Goal: Task Accomplishment & Management: Manage account settings

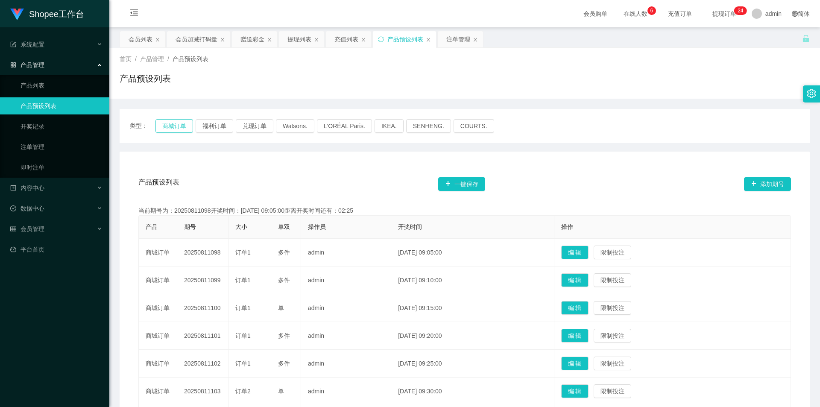
click at [172, 122] on button "商城订单" at bounding box center [174, 126] width 38 height 14
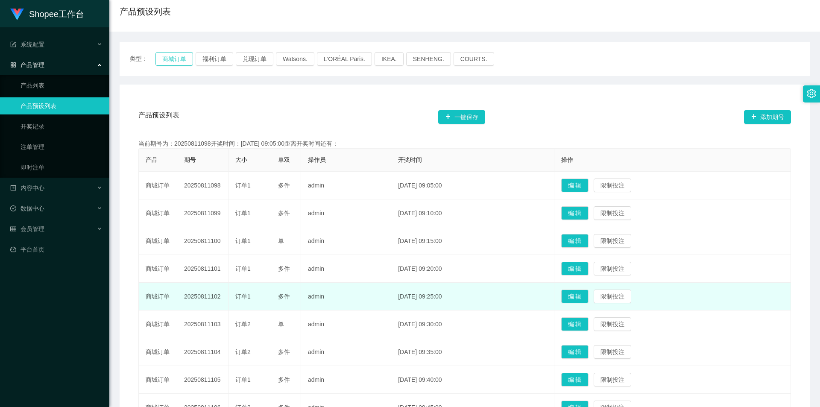
scroll to position [187, 0]
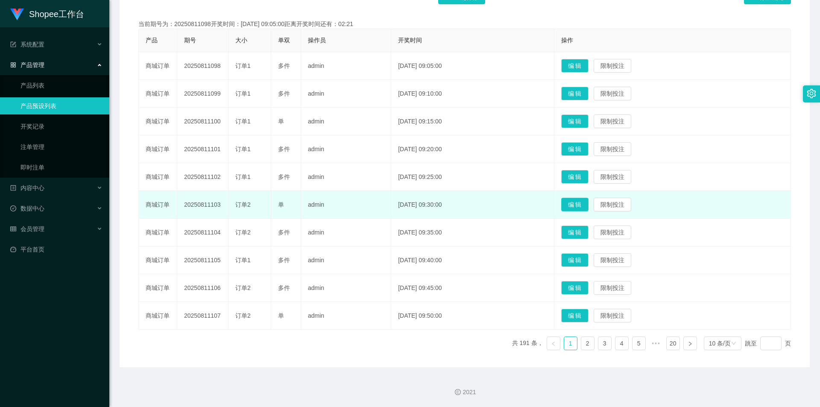
click at [581, 204] on button "编 辑" at bounding box center [574, 205] width 27 height 14
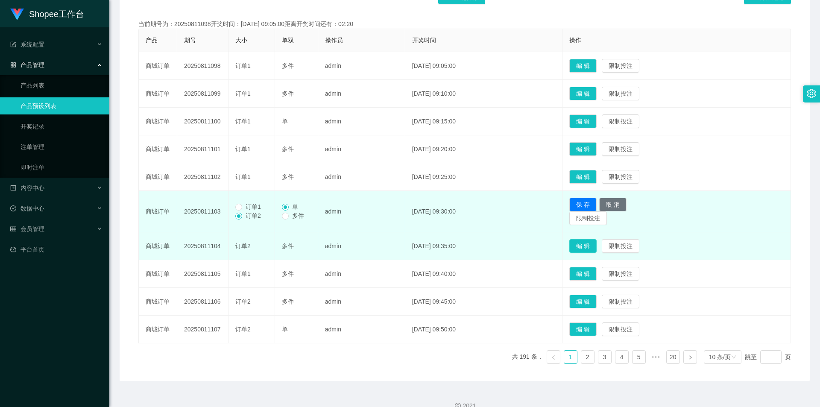
click at [593, 245] on button "编 辑" at bounding box center [582, 246] width 27 height 14
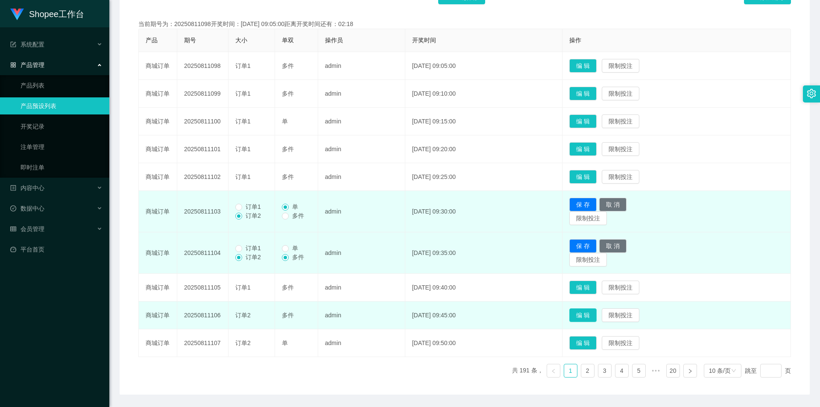
click at [596, 312] on button "编 辑" at bounding box center [582, 315] width 27 height 14
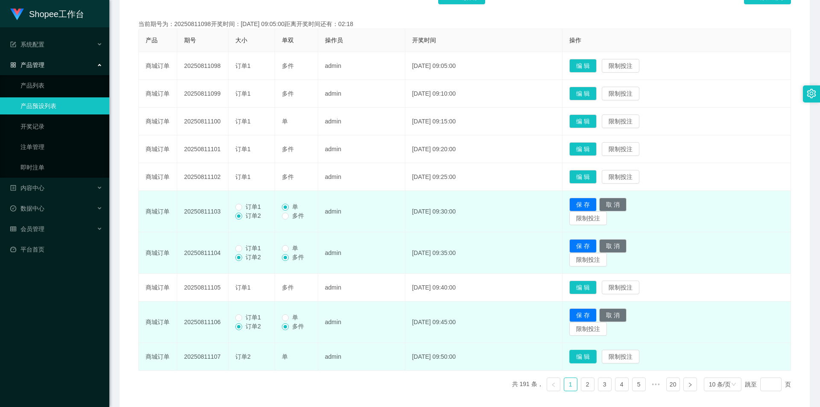
click at [596, 354] on button "编 辑" at bounding box center [582, 357] width 27 height 14
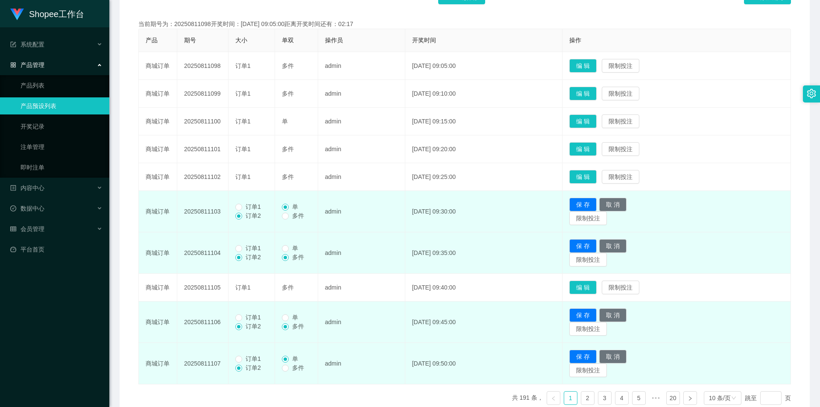
click at [243, 360] on span "订单1" at bounding box center [253, 358] width 22 height 7
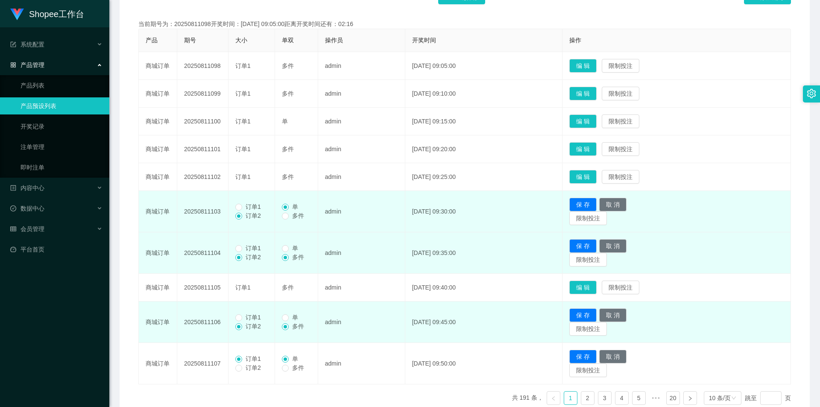
click at [252, 315] on span "订单1" at bounding box center [253, 317] width 22 height 7
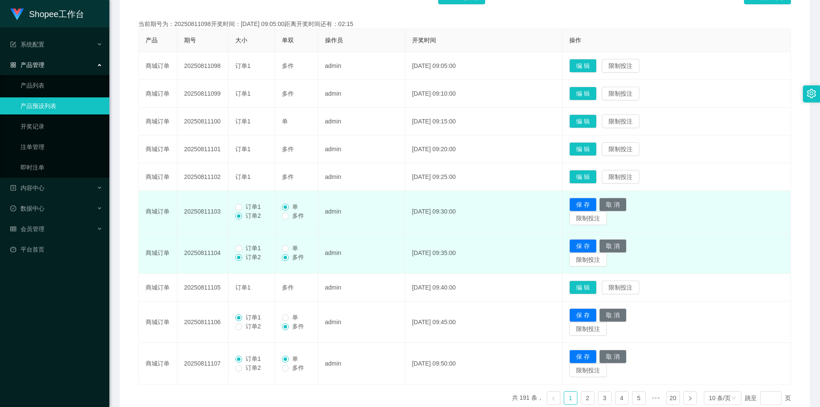
click at [253, 246] on span "订单1" at bounding box center [253, 248] width 22 height 7
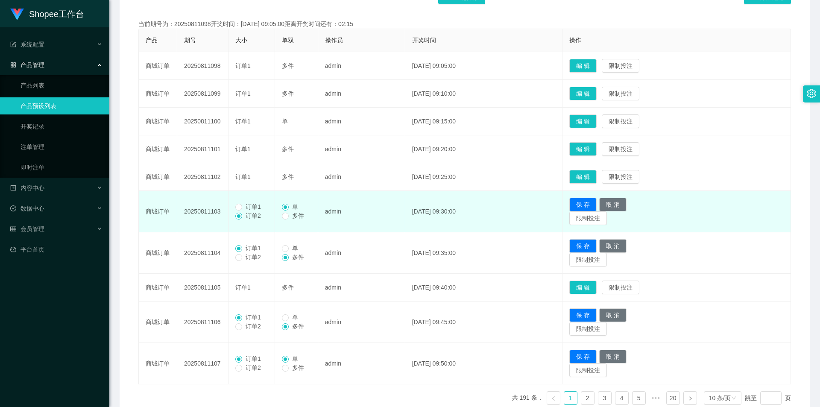
click at [250, 202] on td "订单1 订单2" at bounding box center [251, 211] width 47 height 41
click at [243, 205] on span "订单1" at bounding box center [253, 206] width 22 height 7
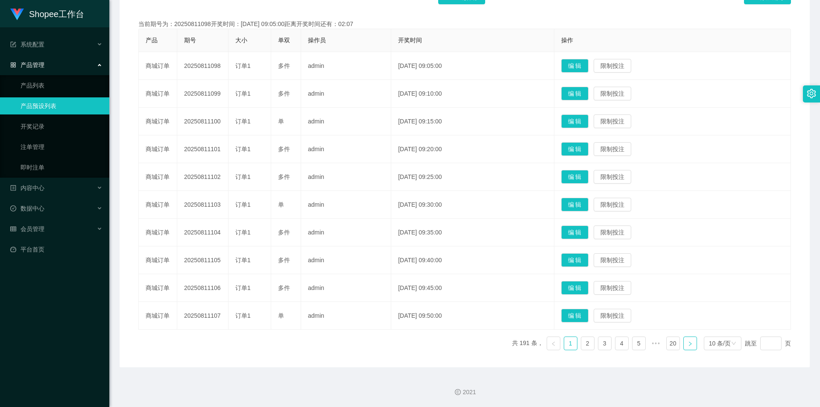
click at [687, 346] on icon "图标: right" at bounding box center [689, 343] width 5 height 5
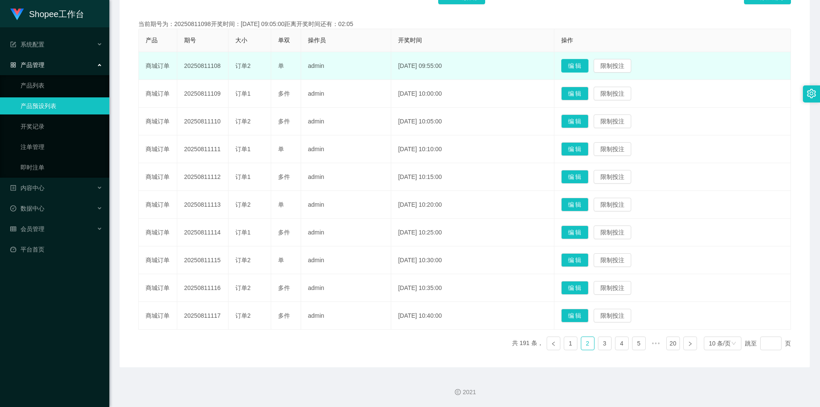
click at [588, 67] on button "编 辑" at bounding box center [574, 66] width 27 height 14
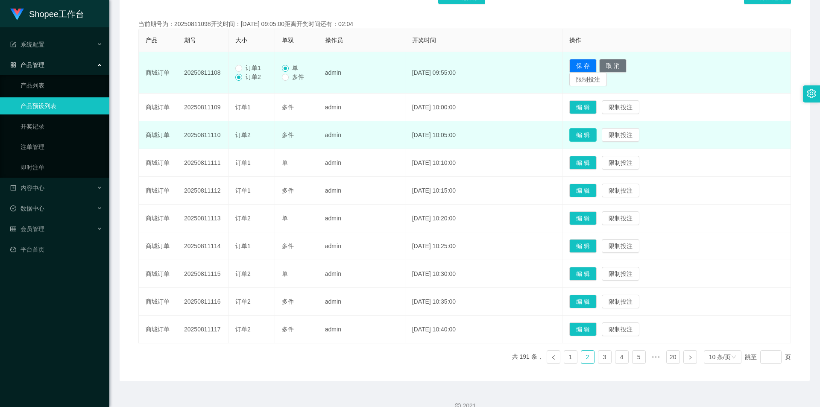
click at [583, 133] on button "编 辑" at bounding box center [582, 135] width 27 height 14
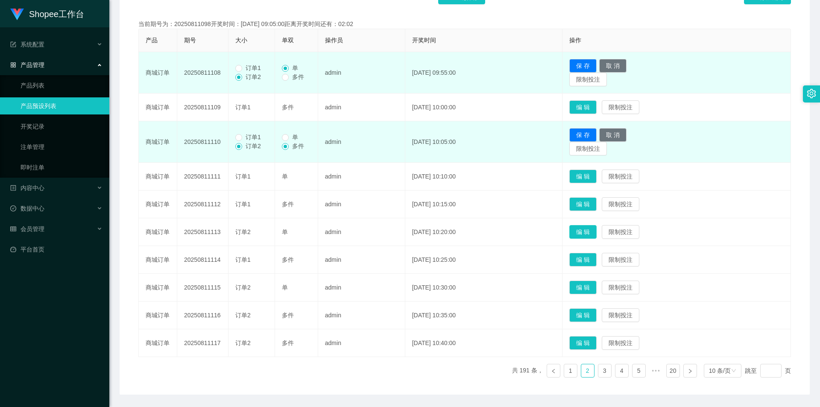
click at [596, 227] on button "编 辑" at bounding box center [582, 232] width 27 height 14
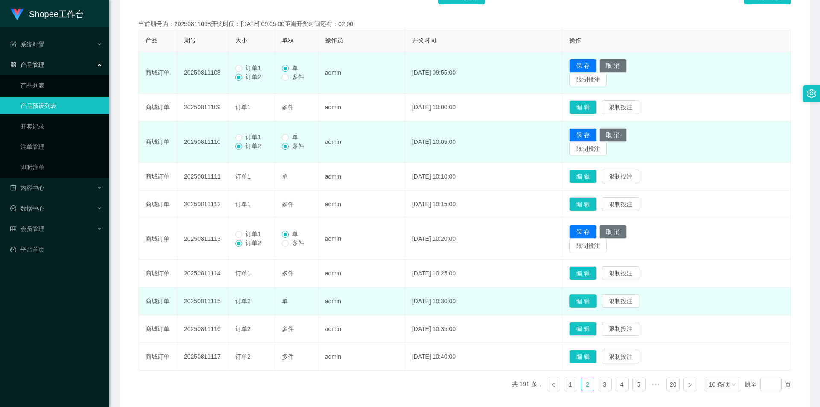
click at [591, 303] on button "编 辑" at bounding box center [582, 301] width 27 height 14
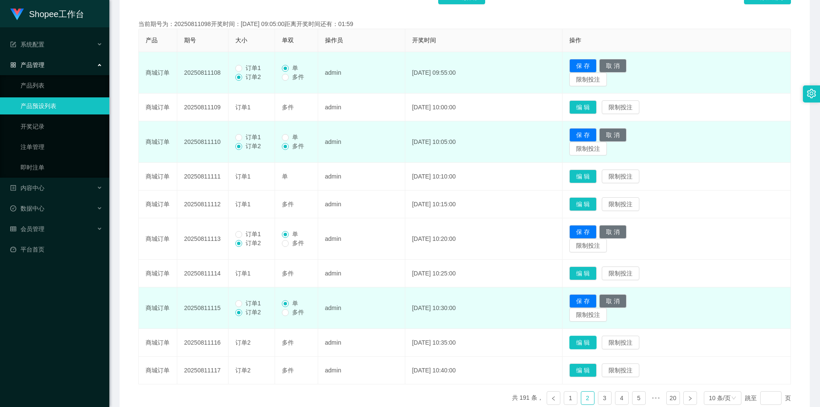
click at [596, 339] on button "编 辑" at bounding box center [582, 343] width 27 height 14
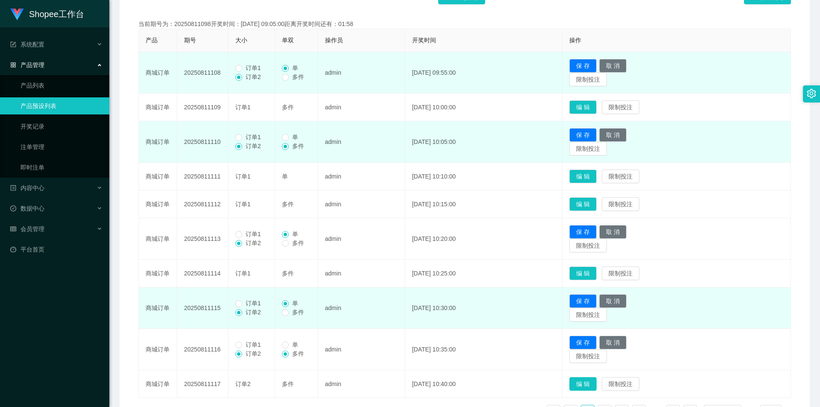
click at [590, 379] on button "编 辑" at bounding box center [582, 384] width 27 height 14
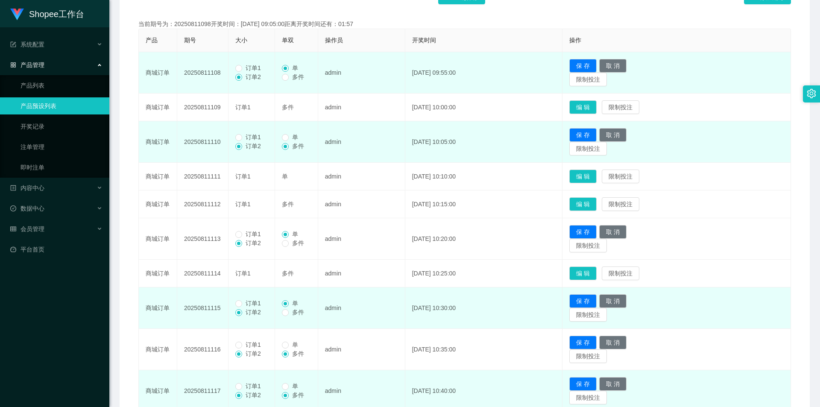
click at [247, 384] on span "订单1" at bounding box center [253, 386] width 22 height 7
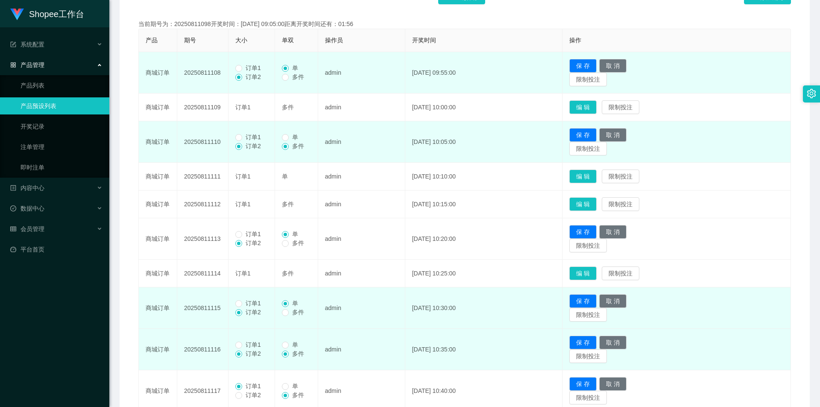
click at [250, 345] on span "订单1" at bounding box center [253, 344] width 22 height 7
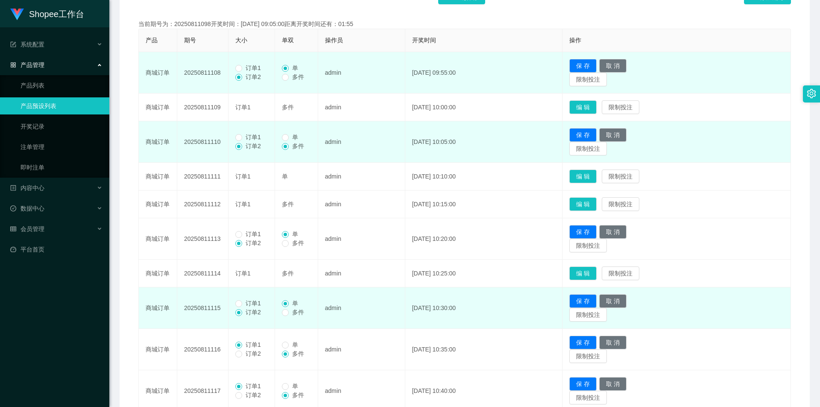
drag, startPoint x: 248, startPoint y: 300, endPoint x: 245, endPoint y: 305, distance: 5.9
click at [245, 305] on span "订单1" at bounding box center [253, 303] width 22 height 7
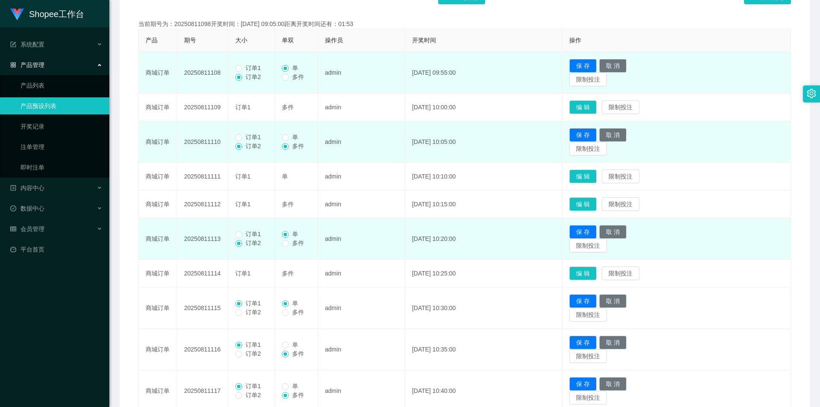
click at [260, 229] on td "订单1 订单2" at bounding box center [251, 238] width 47 height 41
click at [254, 232] on span "订单1" at bounding box center [253, 234] width 22 height 7
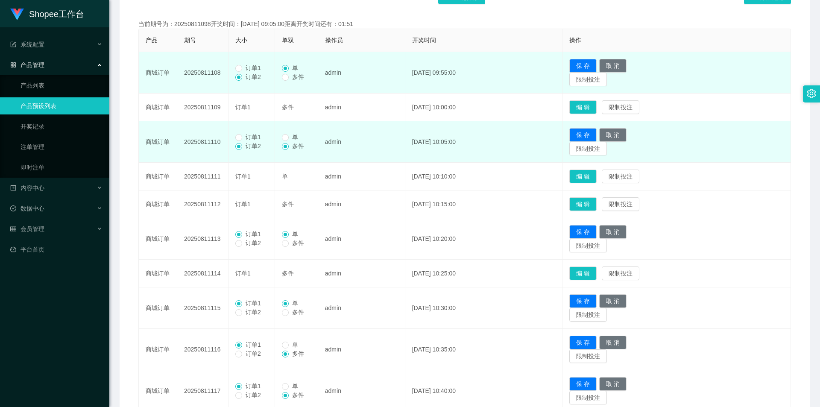
click at [255, 139] on span "订单1" at bounding box center [253, 137] width 22 height 7
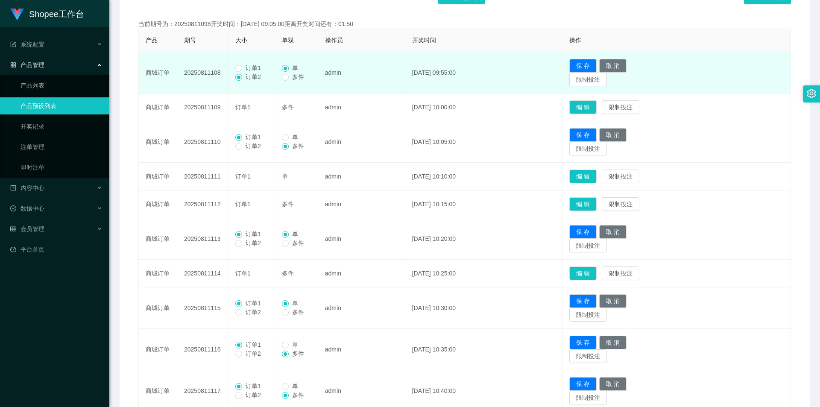
click at [259, 70] on span "订单1" at bounding box center [253, 67] width 22 height 7
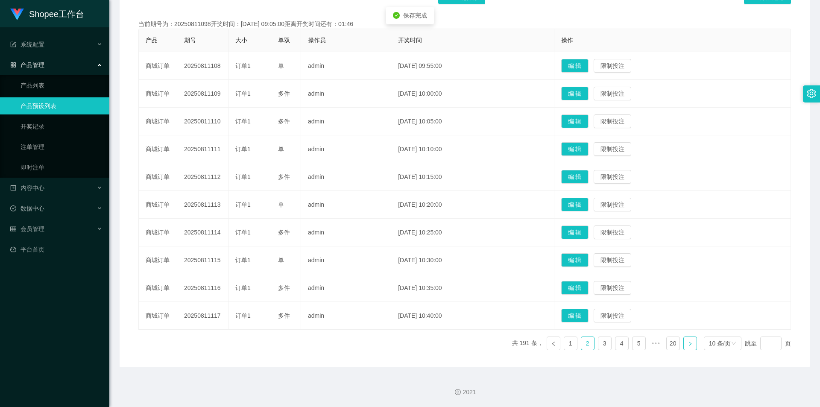
click at [687, 345] on icon "图标: right" at bounding box center [689, 343] width 5 height 5
click at [588, 315] on button "编 辑" at bounding box center [574, 316] width 27 height 14
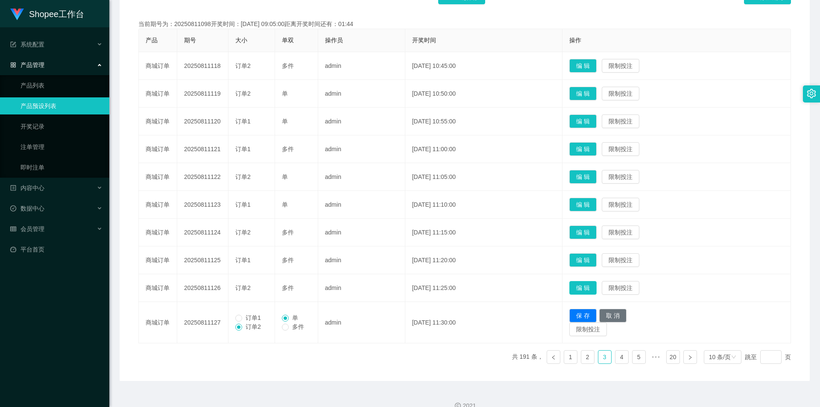
click at [588, 283] on button "编 辑" at bounding box center [582, 288] width 27 height 14
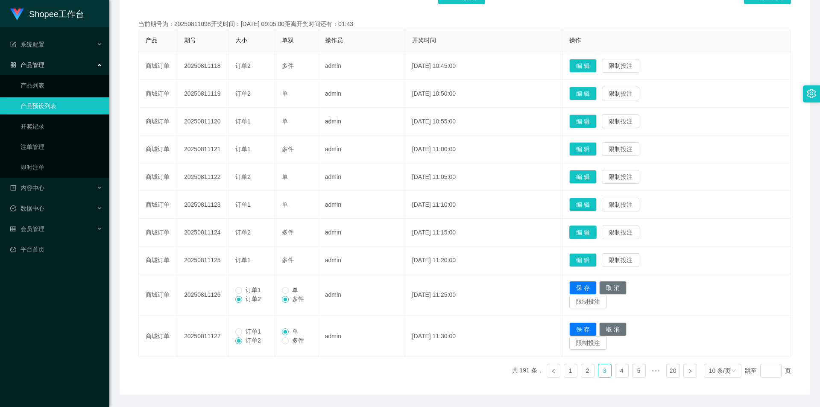
click at [590, 230] on button "编 辑" at bounding box center [582, 232] width 27 height 14
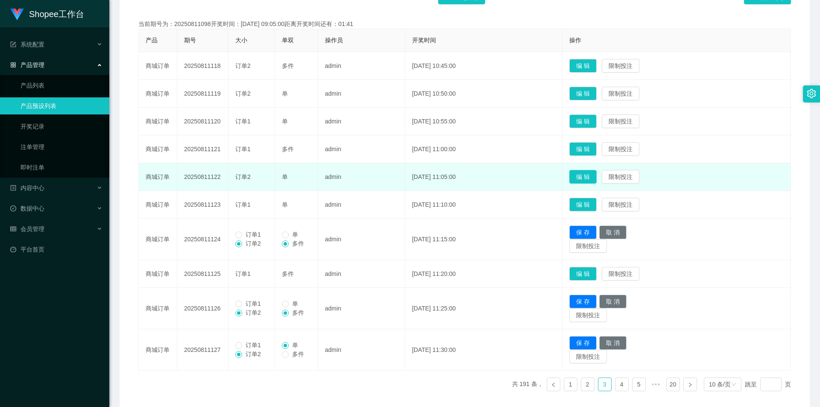
click at [587, 177] on button "编 辑" at bounding box center [582, 177] width 27 height 14
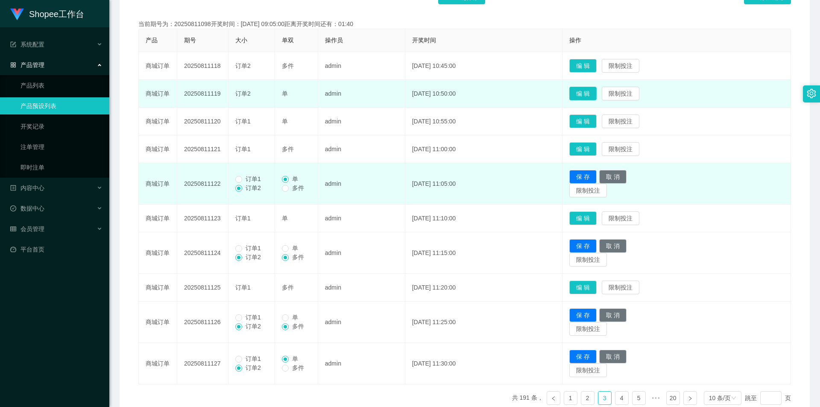
click at [595, 88] on button "编 辑" at bounding box center [582, 94] width 27 height 14
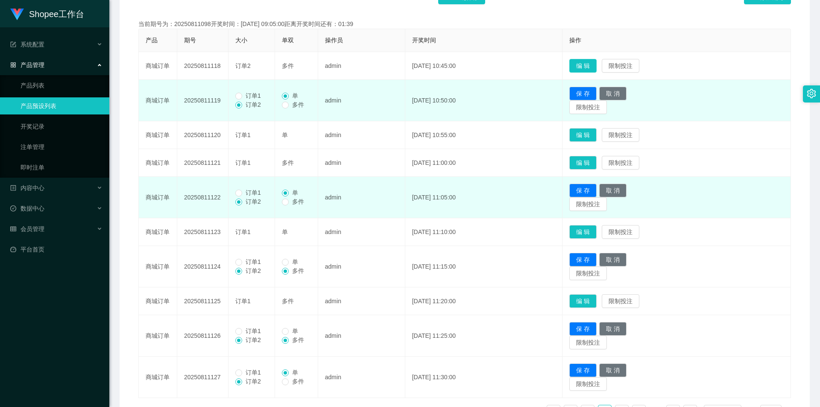
click at [596, 61] on button "编 辑" at bounding box center [582, 66] width 27 height 14
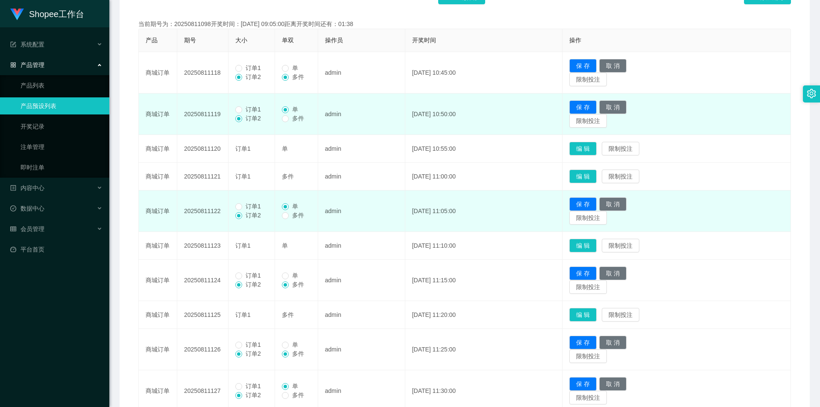
click at [248, 66] on span "订单1" at bounding box center [253, 67] width 22 height 7
click at [251, 106] on span "订单1" at bounding box center [253, 109] width 22 height 7
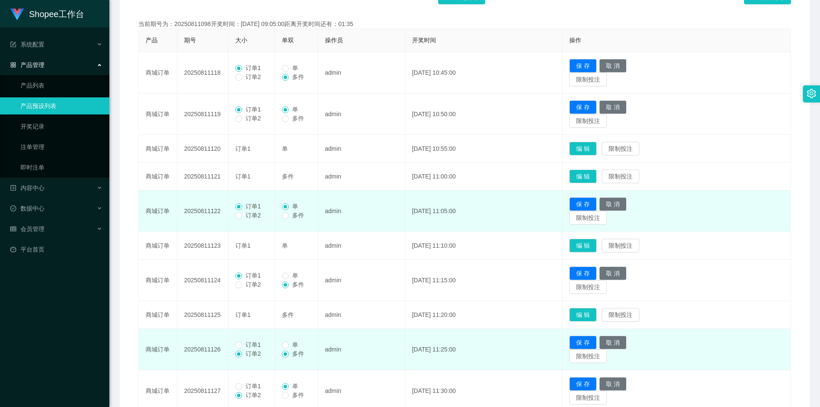
click at [251, 345] on span "订单1" at bounding box center [253, 344] width 22 height 7
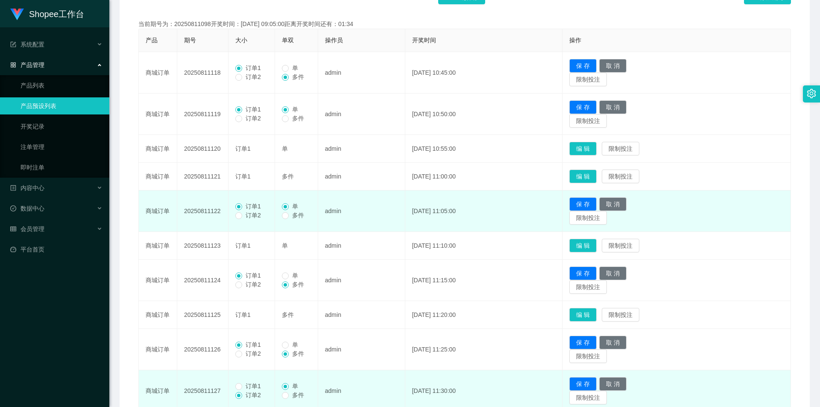
click at [257, 387] on span "订单1" at bounding box center [253, 386] width 22 height 7
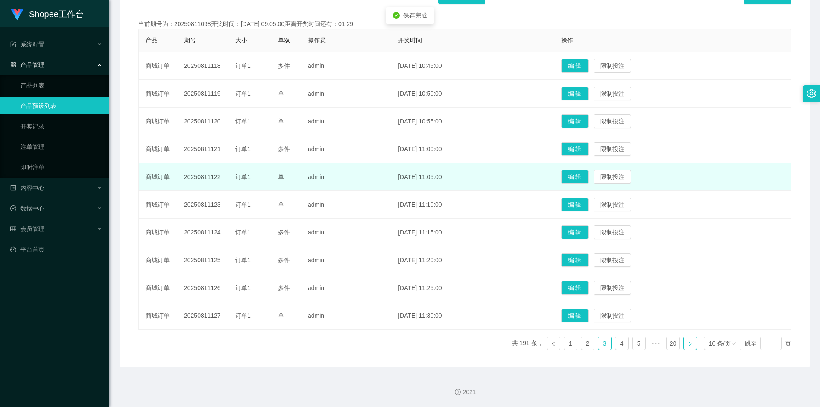
click at [684, 339] on link at bounding box center [690, 343] width 14 height 14
click at [579, 290] on button "编 辑" at bounding box center [574, 288] width 27 height 14
click at [583, 258] on button "编 辑" at bounding box center [574, 260] width 27 height 14
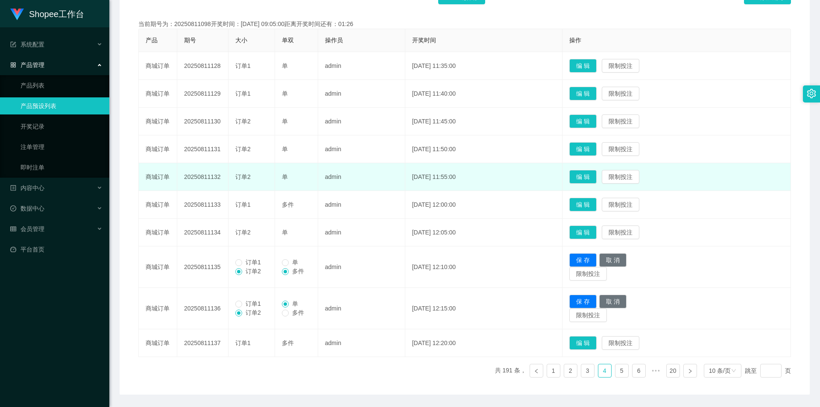
click at [579, 229] on td "编 辑 限制投注" at bounding box center [676, 233] width 228 height 28
click at [596, 230] on button "编 辑" at bounding box center [582, 232] width 27 height 14
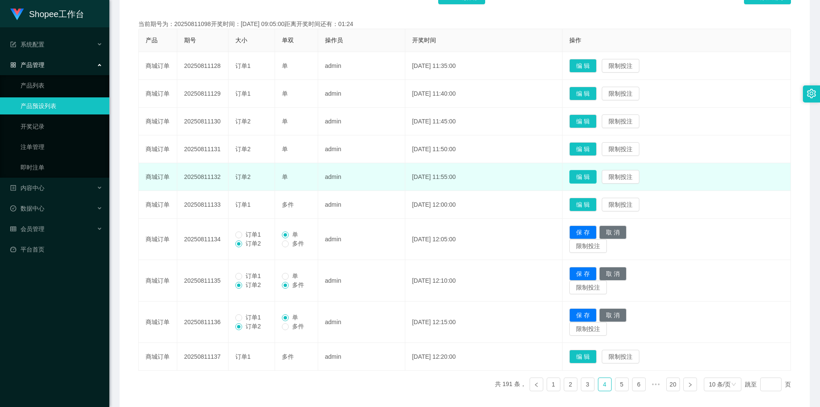
click at [596, 179] on button "编 辑" at bounding box center [582, 177] width 27 height 14
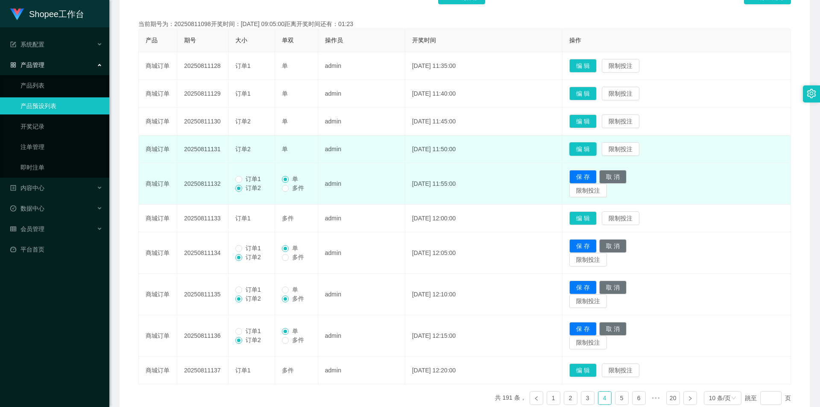
click at [596, 153] on button "编 辑" at bounding box center [582, 149] width 27 height 14
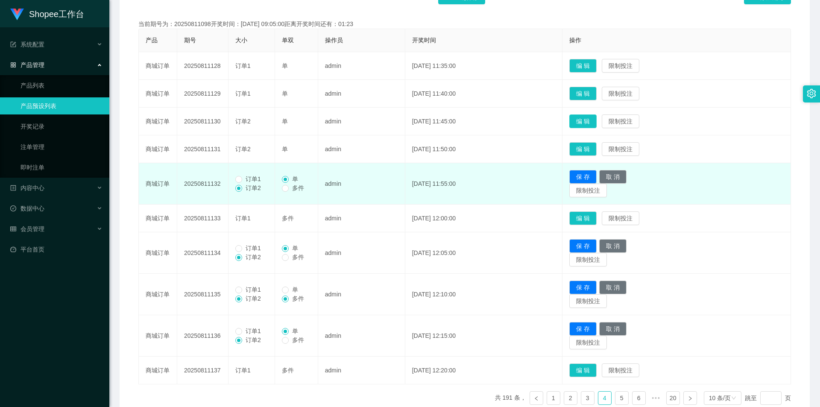
click at [596, 120] on button "编 辑" at bounding box center [582, 121] width 27 height 14
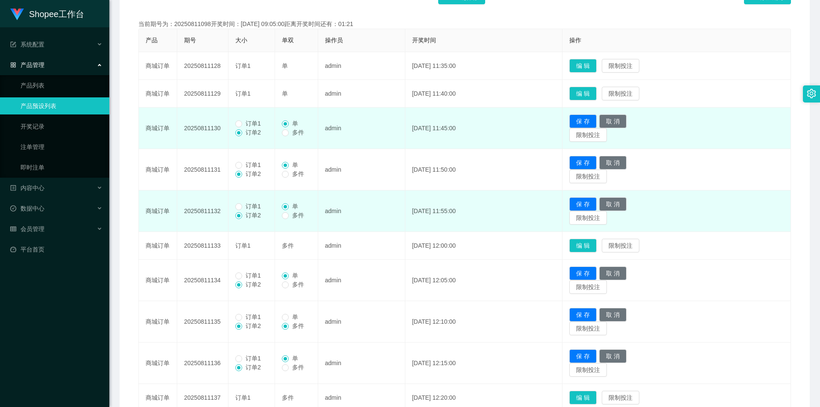
click at [258, 121] on span "订单1" at bounding box center [253, 123] width 22 height 7
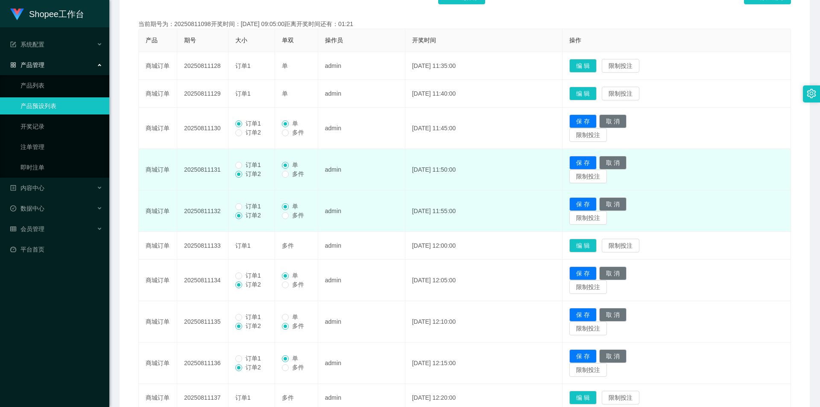
click at [260, 164] on span "订单1" at bounding box center [253, 164] width 22 height 7
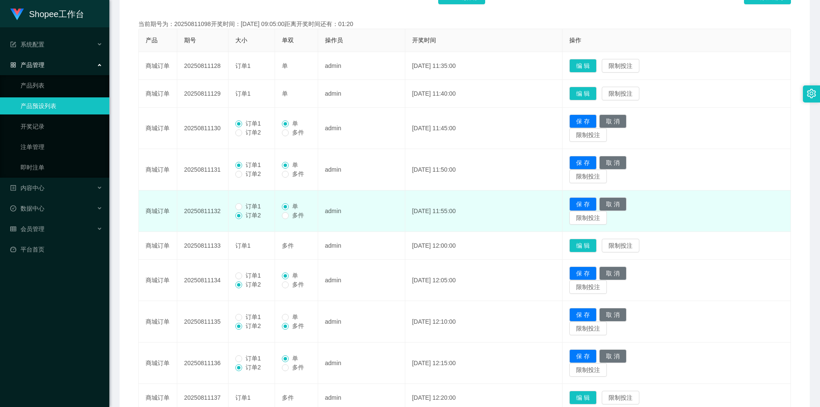
click at [248, 209] on span "订单1" at bounding box center [253, 206] width 22 height 7
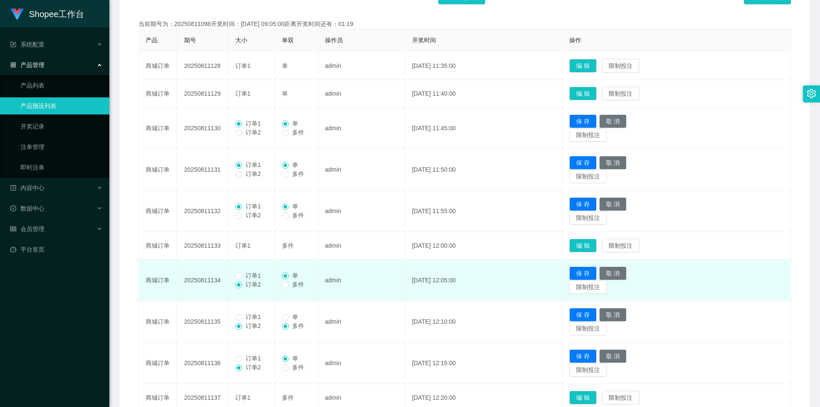
click at [243, 272] on span "订单1" at bounding box center [253, 275] width 22 height 7
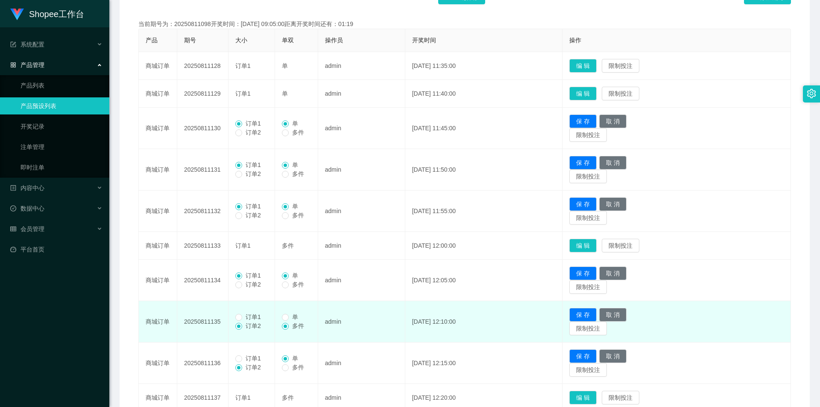
click at [251, 313] on span "订单1" at bounding box center [253, 316] width 22 height 7
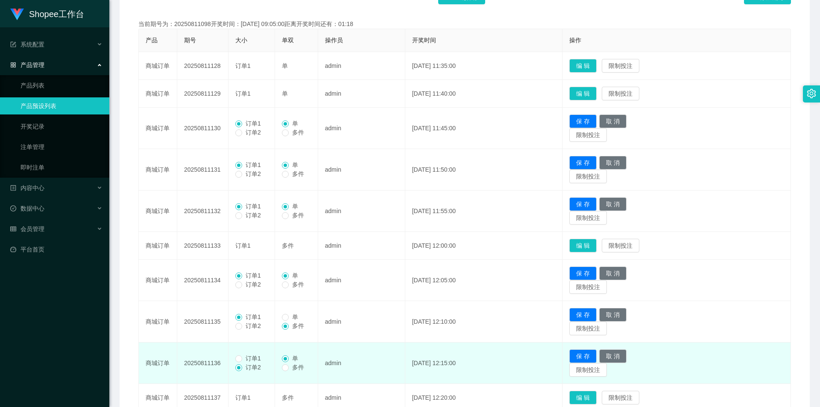
click at [251, 356] on span "订单1" at bounding box center [253, 358] width 22 height 7
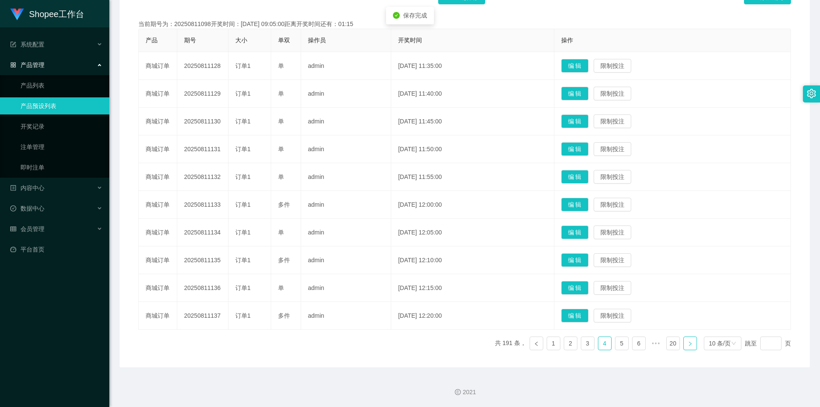
click at [685, 348] on link at bounding box center [690, 343] width 14 height 14
click at [580, 318] on button "编 辑" at bounding box center [574, 316] width 27 height 14
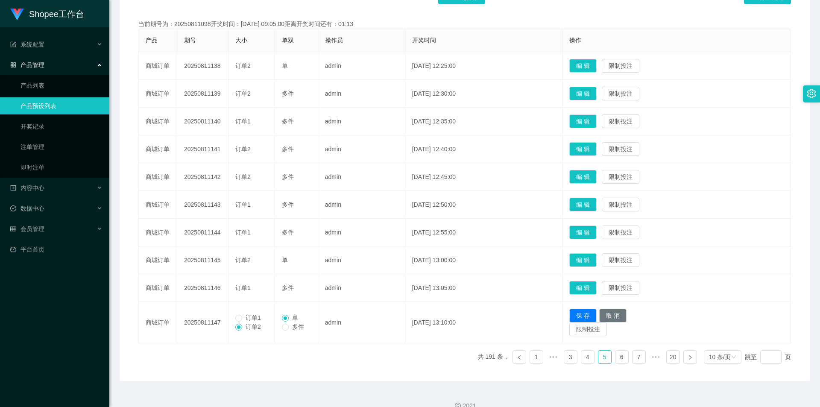
click at [593, 251] on td "编 辑 限制投注" at bounding box center [676, 260] width 228 height 28
click at [592, 259] on button "编 辑" at bounding box center [582, 260] width 27 height 14
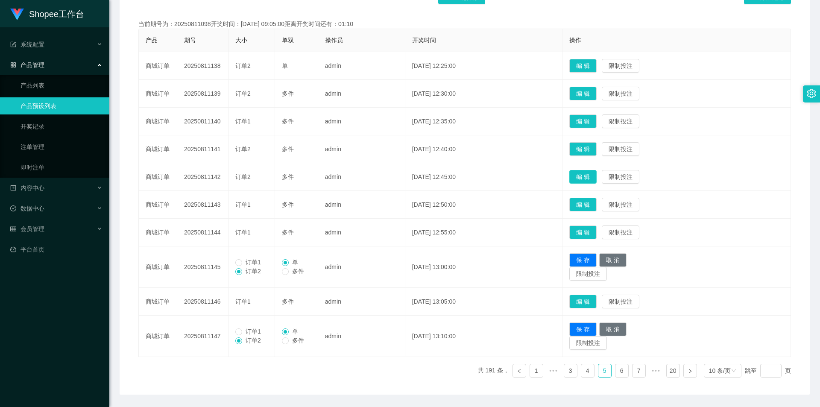
click at [590, 174] on button "编 辑" at bounding box center [582, 177] width 27 height 14
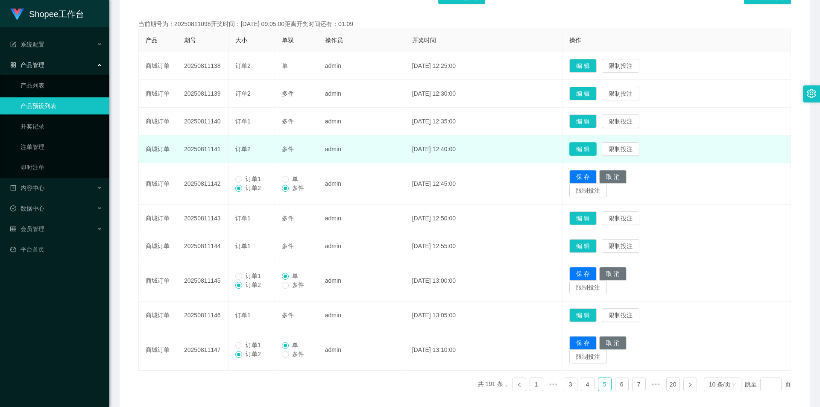
click at [596, 148] on button "编 辑" at bounding box center [582, 149] width 27 height 14
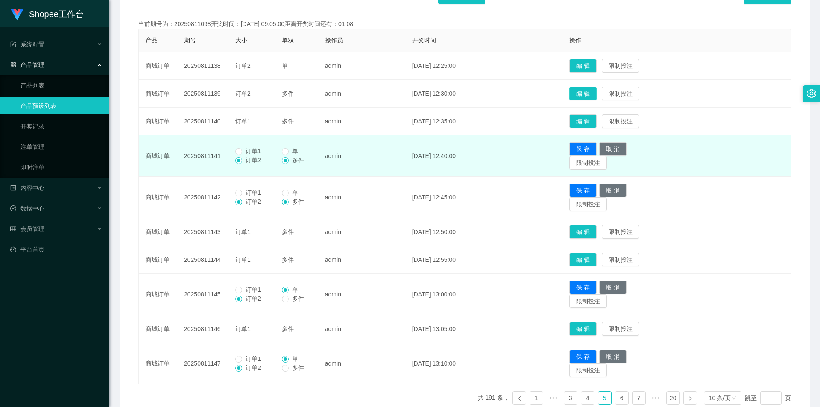
click at [592, 96] on button "编 辑" at bounding box center [582, 94] width 27 height 14
click at [596, 69] on button "编 辑" at bounding box center [582, 66] width 27 height 14
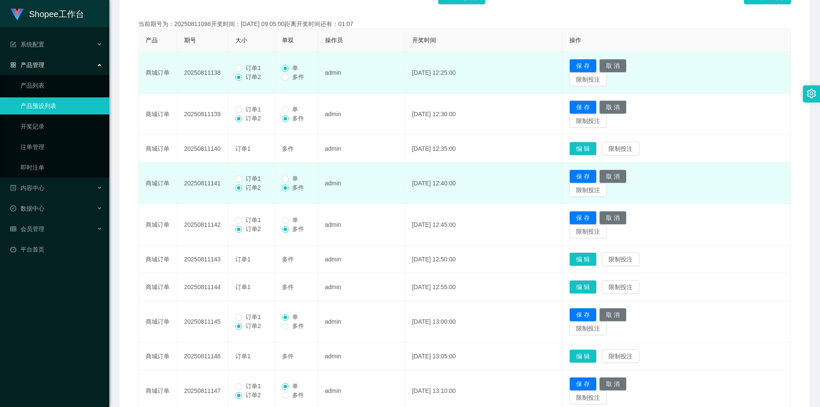
click at [252, 70] on span "订单1" at bounding box center [253, 67] width 22 height 7
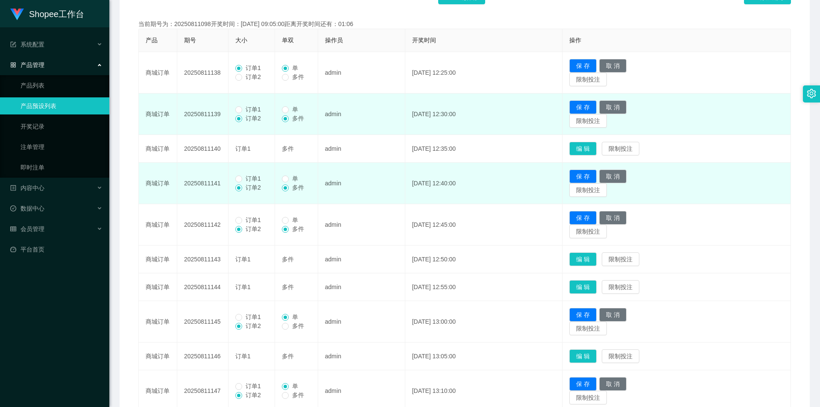
click at [245, 108] on span "订单1" at bounding box center [253, 109] width 22 height 7
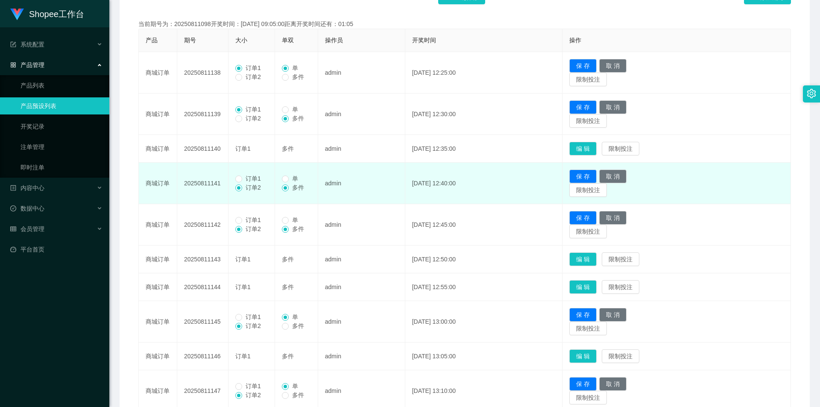
click at [243, 181] on span "订单1" at bounding box center [253, 178] width 22 height 7
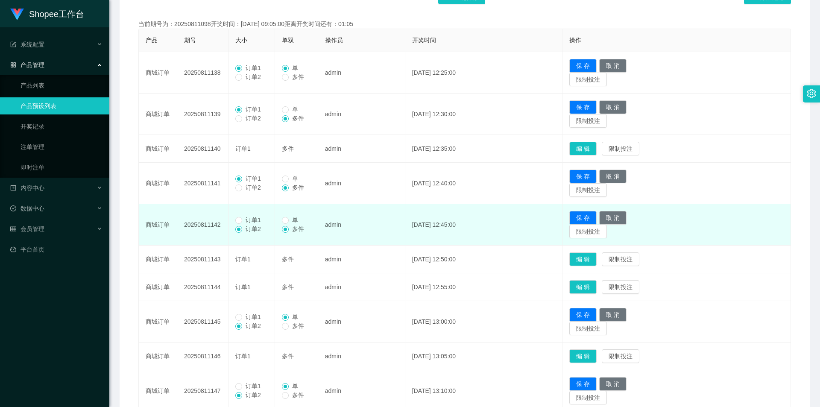
click at [251, 218] on span "订单1" at bounding box center [253, 219] width 22 height 7
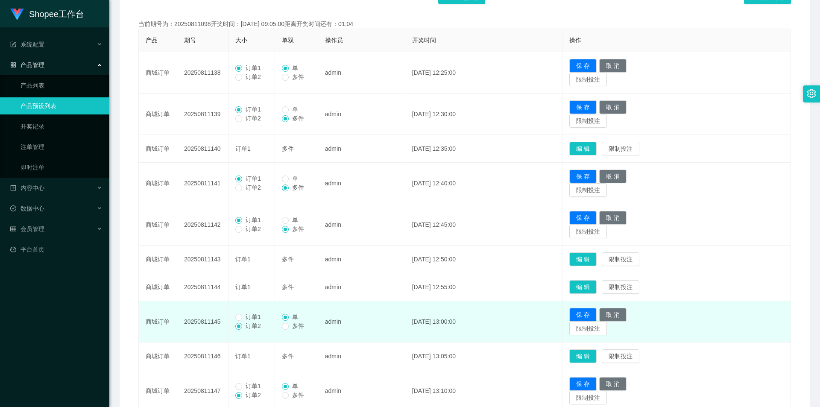
click at [243, 319] on span "订单1" at bounding box center [253, 316] width 22 height 7
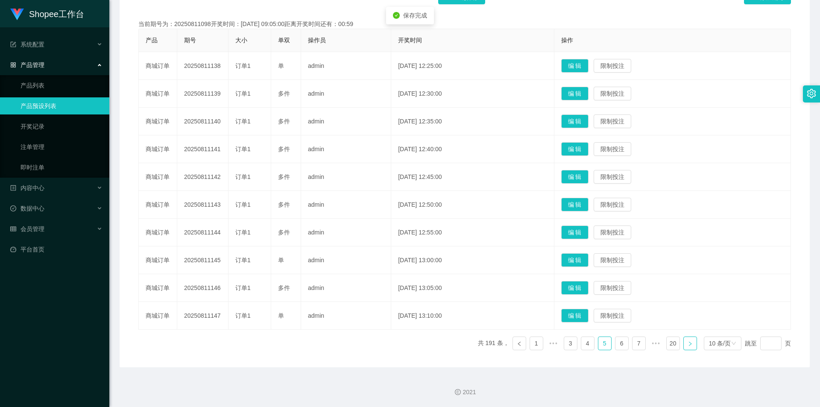
click at [690, 346] on link at bounding box center [690, 343] width 14 height 14
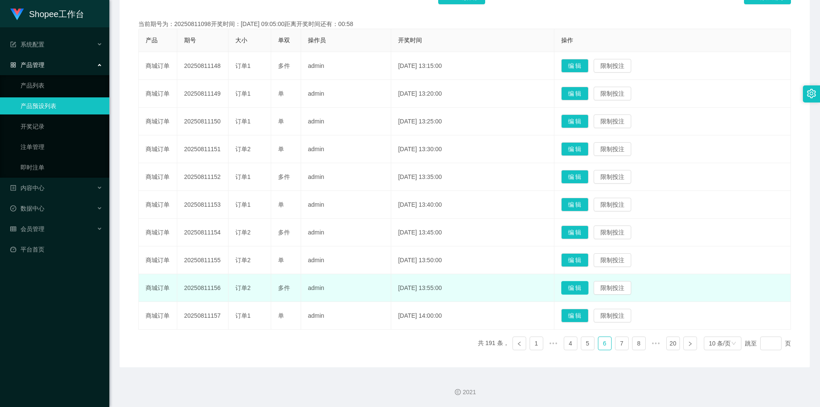
click at [586, 287] on button "编 辑" at bounding box center [574, 288] width 27 height 14
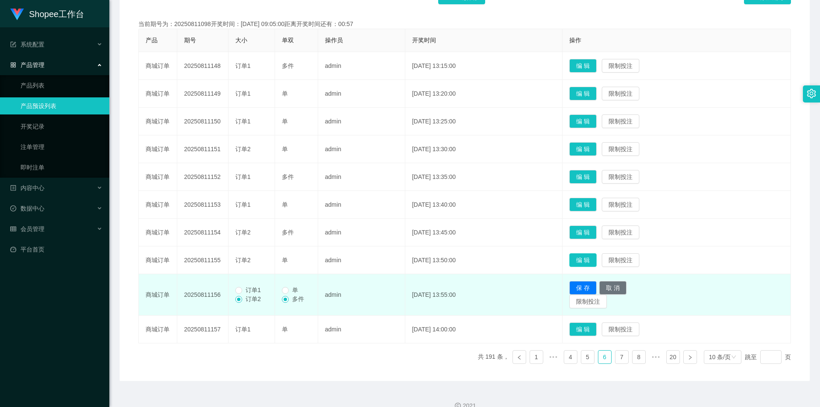
click at [585, 257] on button "编 辑" at bounding box center [582, 260] width 27 height 14
click at [589, 225] on td "编 辑 限制投注" at bounding box center [676, 233] width 228 height 28
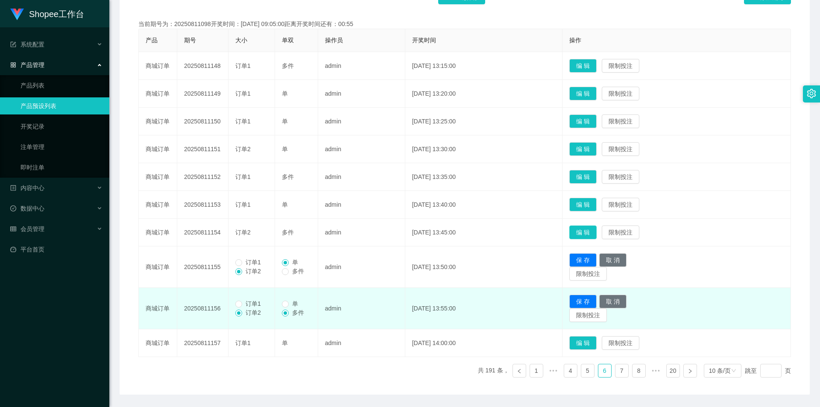
click at [594, 231] on button "编 辑" at bounding box center [582, 232] width 27 height 14
click at [596, 145] on button "编 辑" at bounding box center [582, 149] width 27 height 14
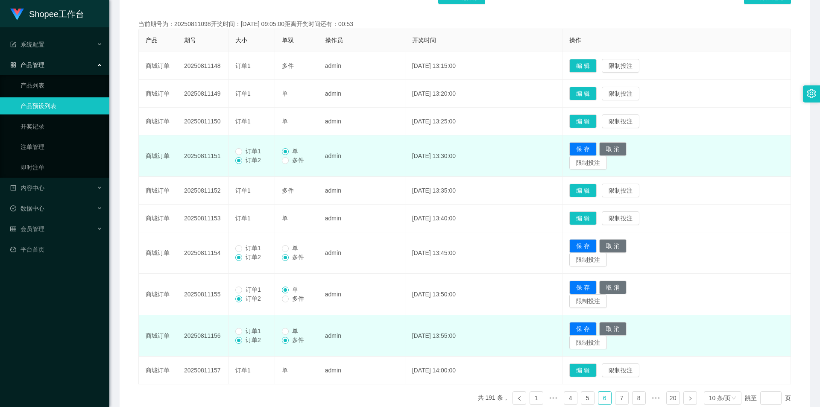
click at [253, 149] on span "订单1" at bounding box center [253, 151] width 22 height 7
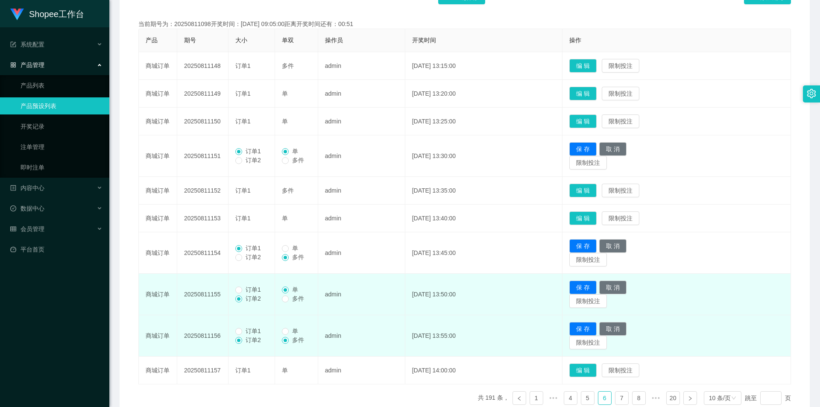
click at [262, 291] on span "订单1" at bounding box center [253, 289] width 22 height 7
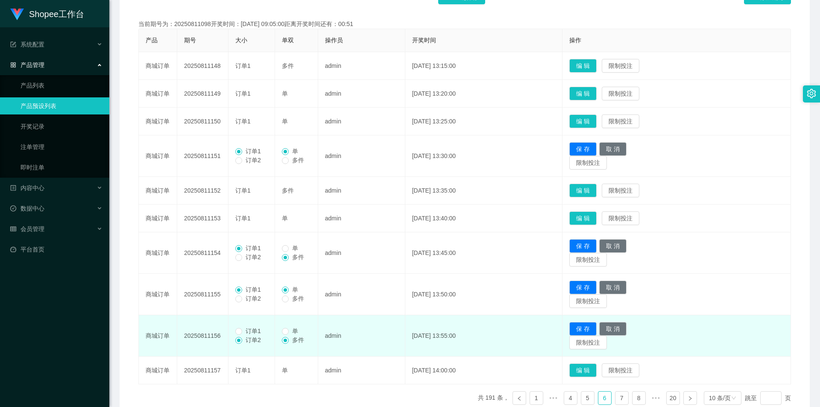
click at [249, 326] on td "订单1 订单2" at bounding box center [251, 335] width 47 height 41
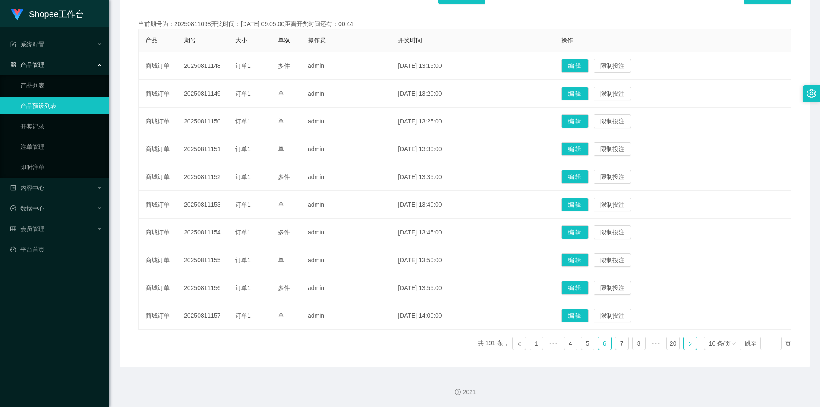
click at [687, 345] on icon "图标: right" at bounding box center [689, 343] width 5 height 5
click at [588, 287] on button "编 辑" at bounding box center [574, 288] width 27 height 14
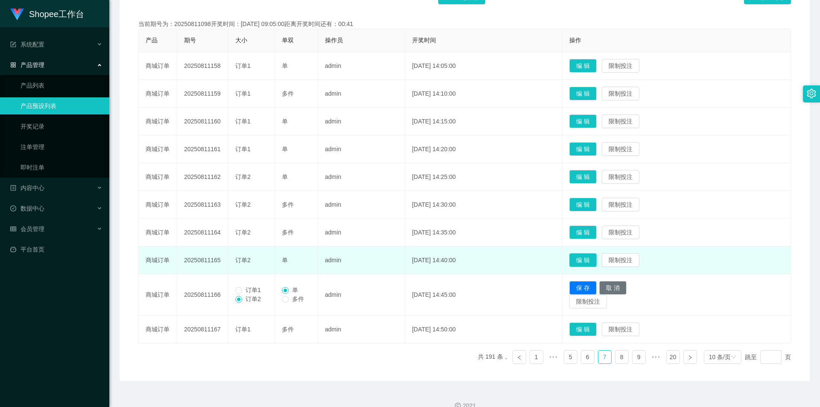
click at [596, 256] on button "编 辑" at bounding box center [582, 260] width 27 height 14
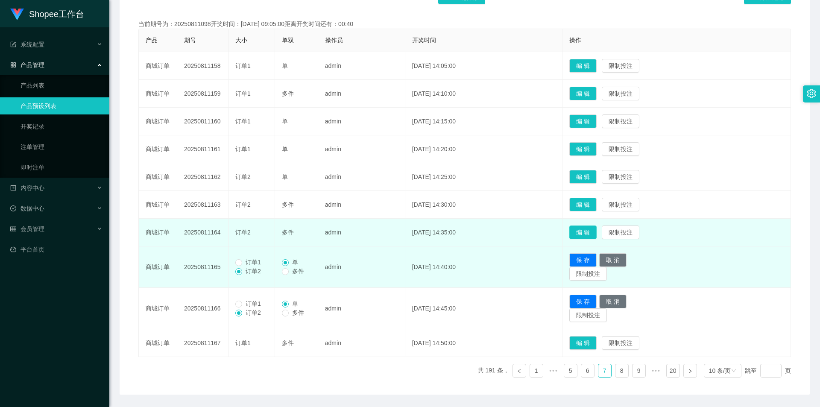
click at [590, 234] on button "编 辑" at bounding box center [582, 232] width 27 height 14
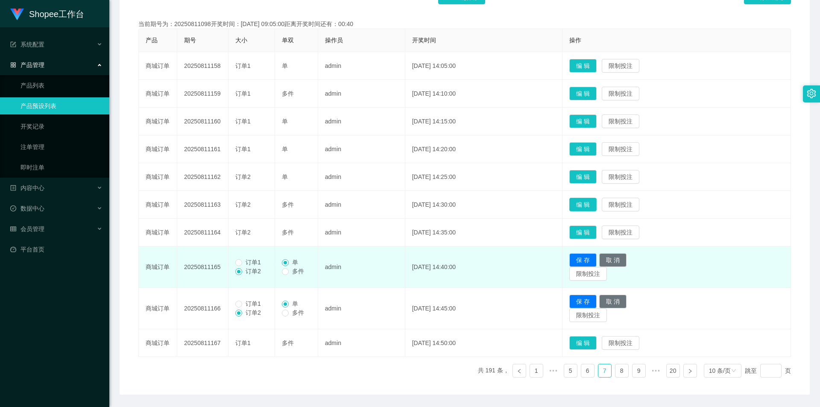
click at [596, 207] on button "编 辑" at bounding box center [582, 205] width 27 height 14
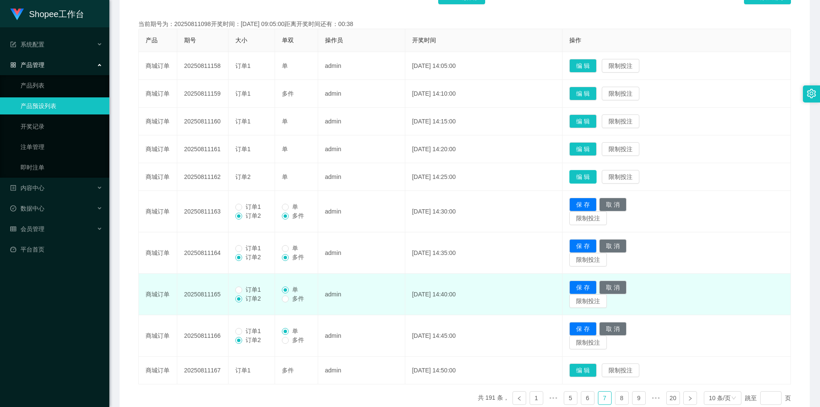
click at [589, 172] on button "编 辑" at bounding box center [582, 177] width 27 height 14
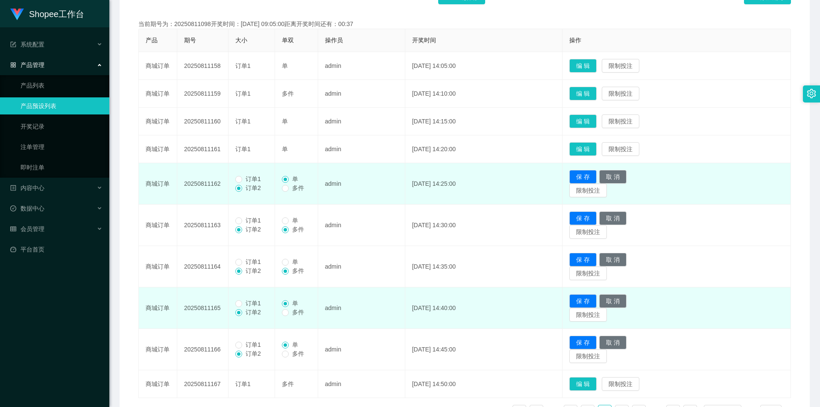
click at [252, 179] on span "订单1" at bounding box center [253, 178] width 22 height 7
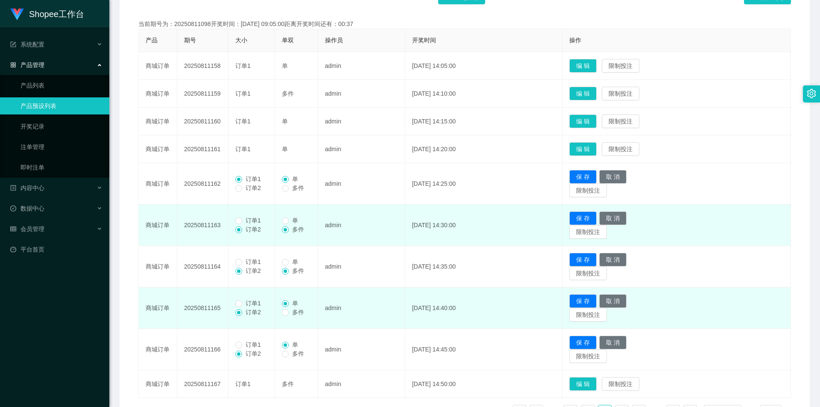
click at [248, 222] on span "订单1" at bounding box center [253, 220] width 22 height 7
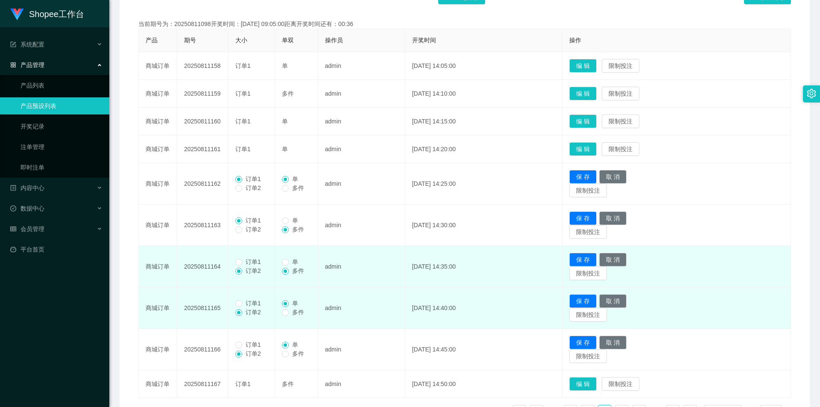
click at [251, 260] on span "订单1" at bounding box center [253, 261] width 22 height 7
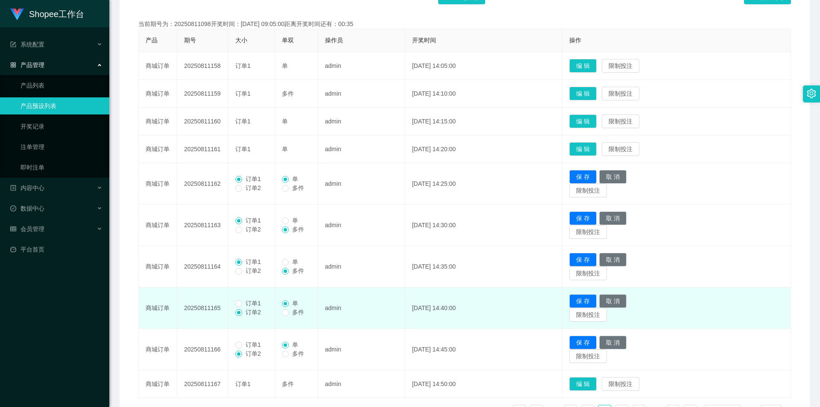
click at [246, 301] on span "订单1" at bounding box center [253, 303] width 22 height 7
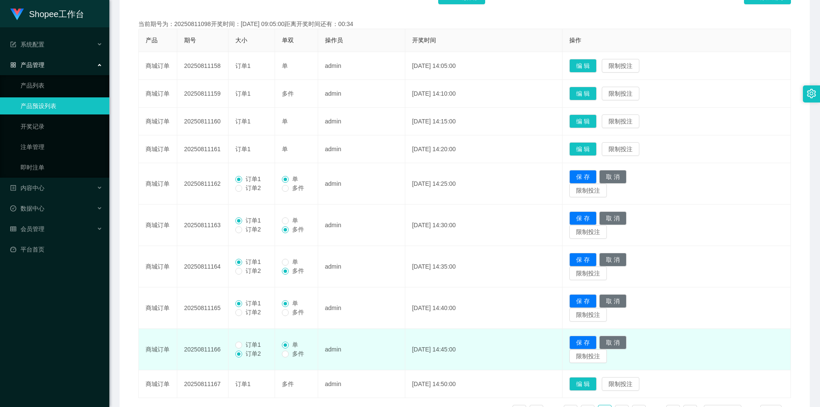
click at [248, 345] on span "订单1" at bounding box center [253, 344] width 22 height 7
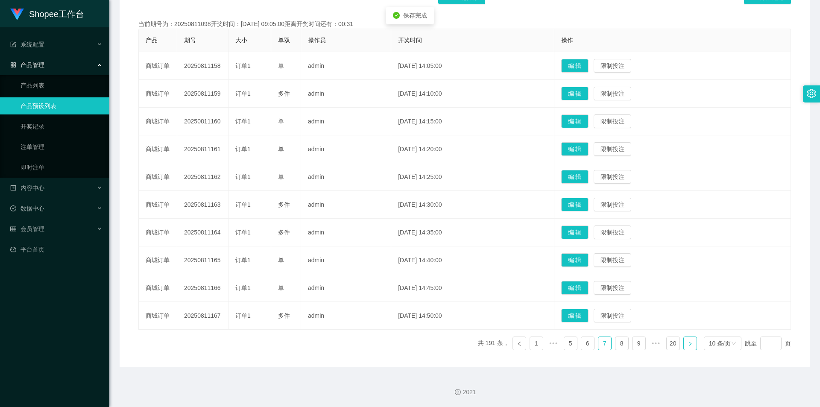
click at [689, 345] on link at bounding box center [690, 343] width 14 height 14
click at [588, 316] on button "编 辑" at bounding box center [574, 316] width 27 height 14
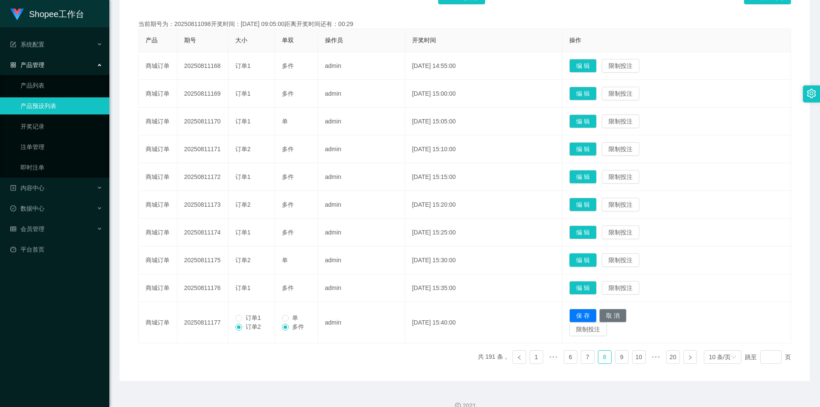
click at [596, 260] on button "编 辑" at bounding box center [582, 260] width 27 height 14
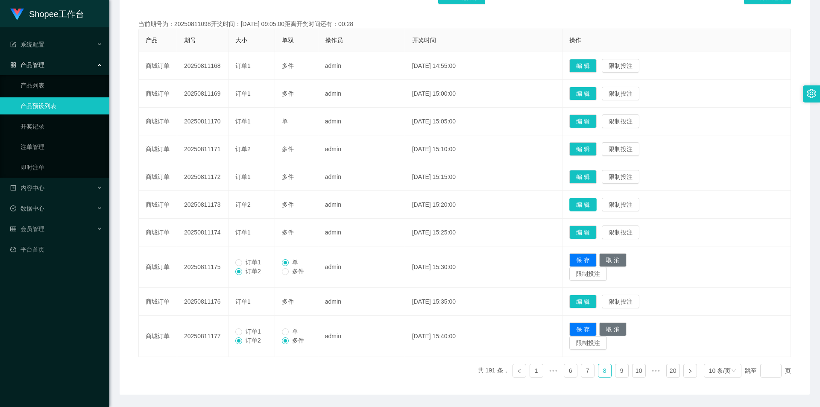
click at [594, 203] on button "编 辑" at bounding box center [582, 205] width 27 height 14
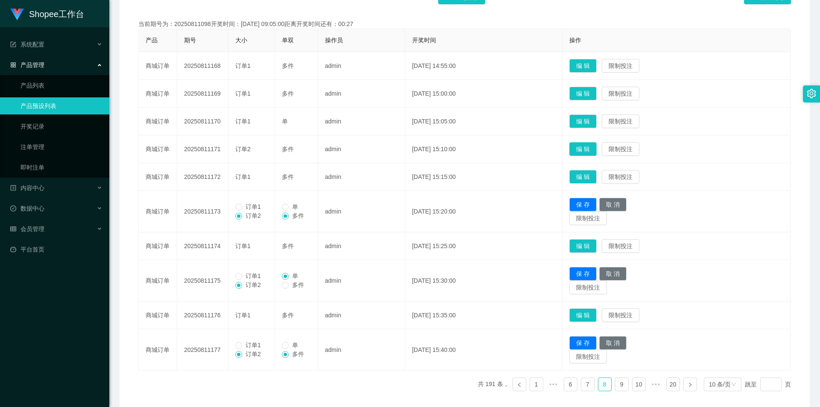
click at [592, 153] on button "编 辑" at bounding box center [582, 149] width 27 height 14
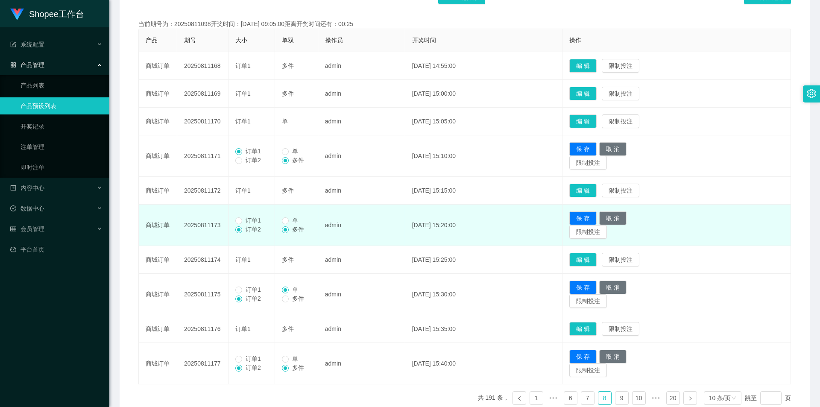
click at [244, 221] on span "订单1" at bounding box center [253, 220] width 22 height 7
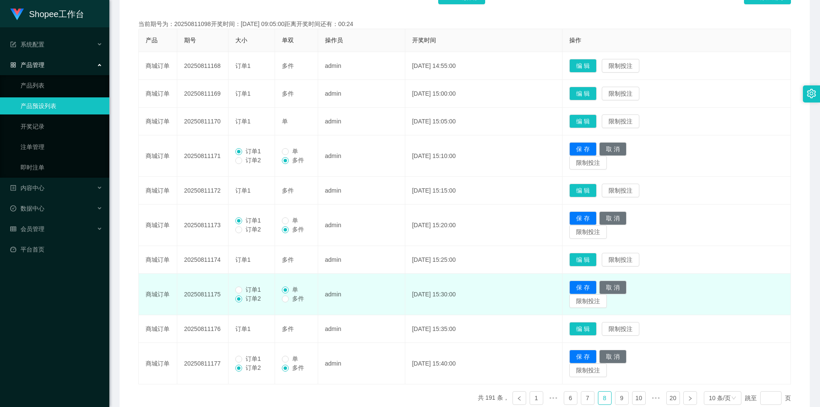
click at [246, 290] on span "订单1" at bounding box center [253, 289] width 22 height 7
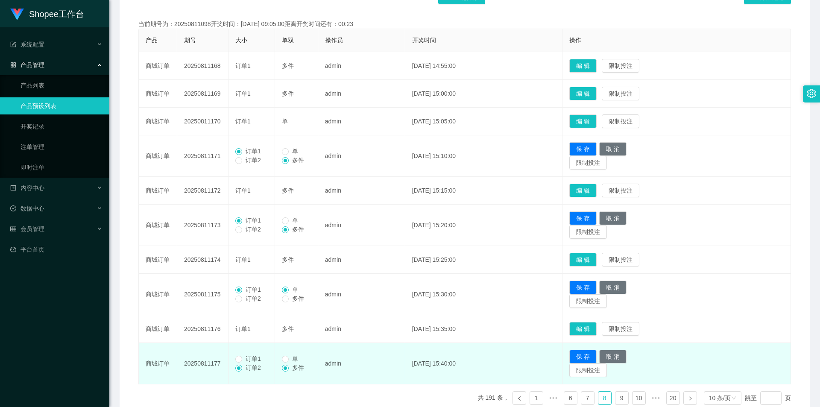
click at [253, 355] on span "订单1" at bounding box center [253, 358] width 22 height 7
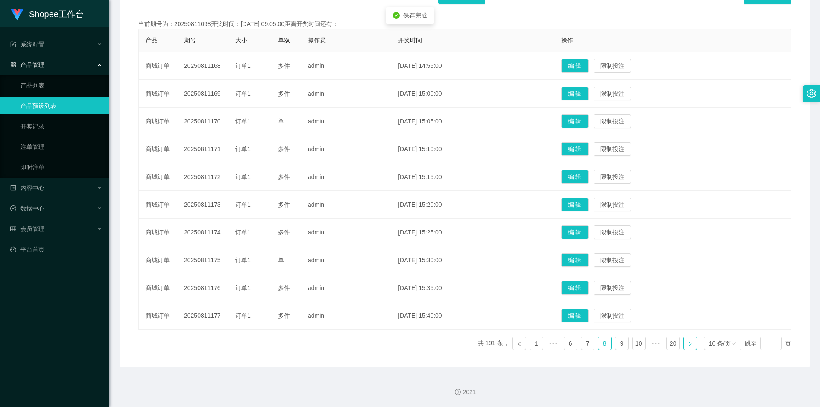
click at [689, 343] on link at bounding box center [690, 343] width 14 height 14
click at [585, 260] on button "编 辑" at bounding box center [574, 260] width 27 height 14
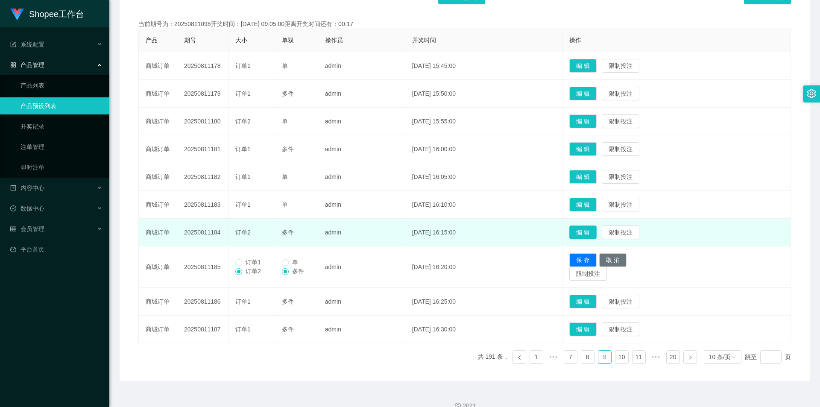
click at [590, 231] on button "编 辑" at bounding box center [582, 232] width 27 height 14
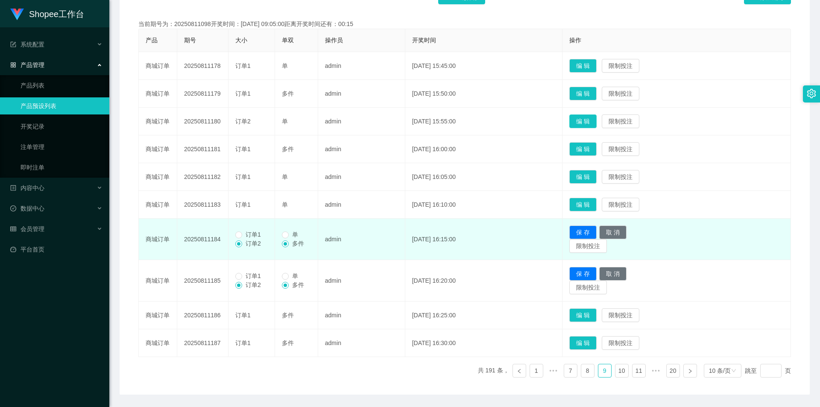
click at [593, 120] on button "编 辑" at bounding box center [582, 121] width 27 height 14
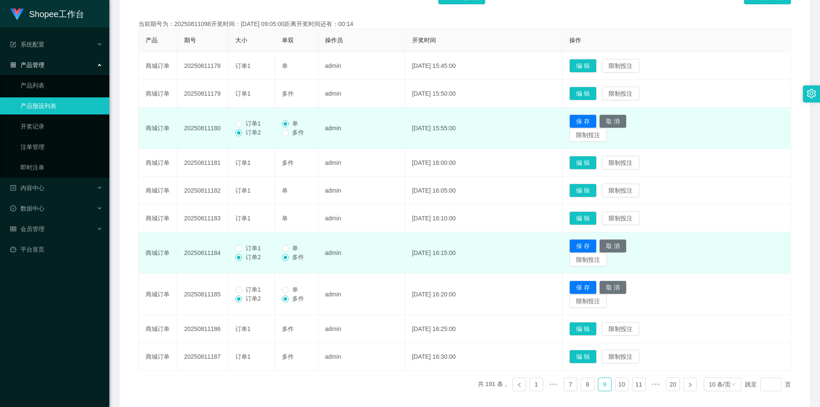
click at [252, 121] on span "订单1" at bounding box center [253, 123] width 22 height 7
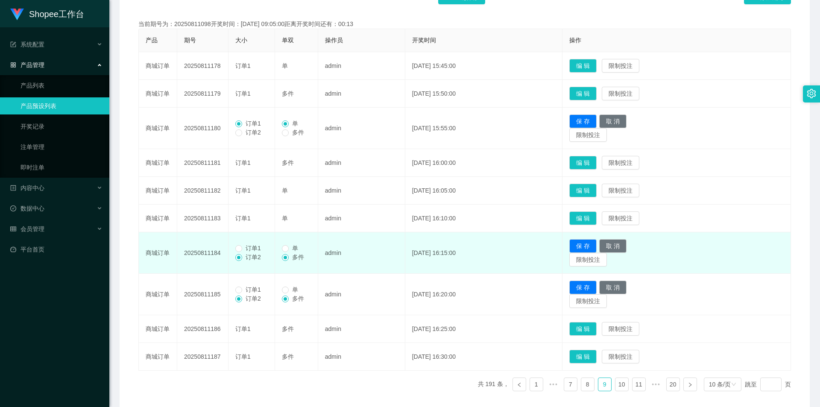
click at [250, 251] on span "订单1" at bounding box center [253, 248] width 22 height 7
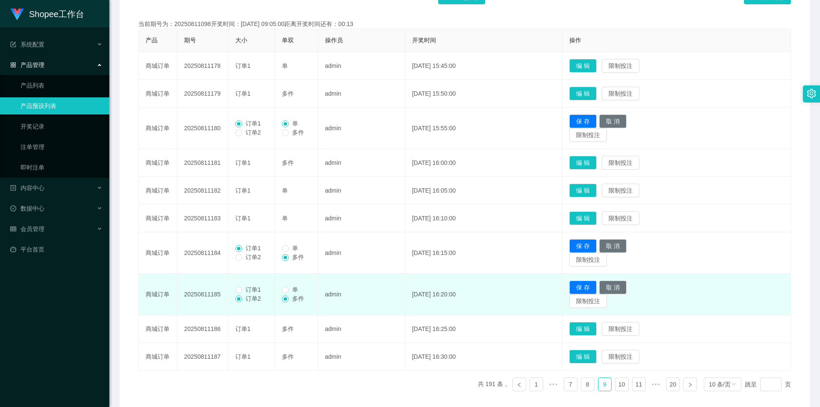
click at [243, 292] on span "订单1" at bounding box center [253, 289] width 22 height 7
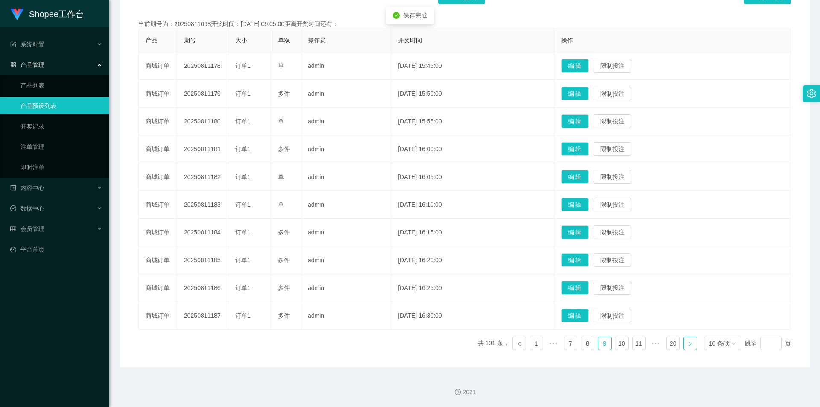
click at [687, 346] on icon "图标: right" at bounding box center [689, 343] width 5 height 5
click at [581, 282] on button "编 辑" at bounding box center [574, 288] width 27 height 14
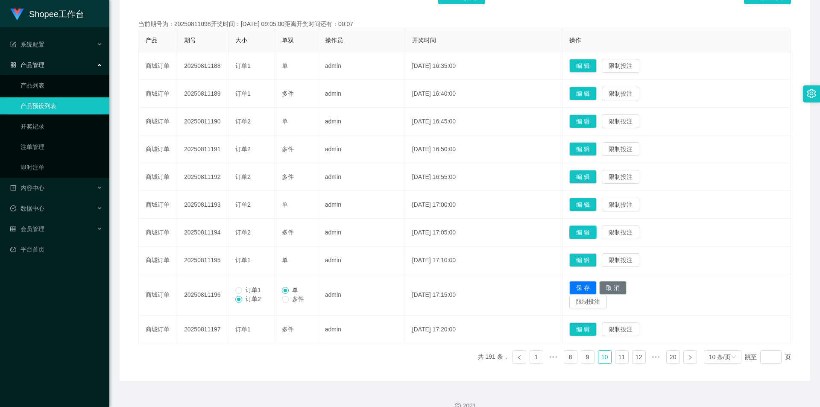
click at [591, 232] on button "编 辑" at bounding box center [582, 232] width 27 height 14
click at [584, 194] on td "编 辑 限制投注" at bounding box center [676, 205] width 228 height 28
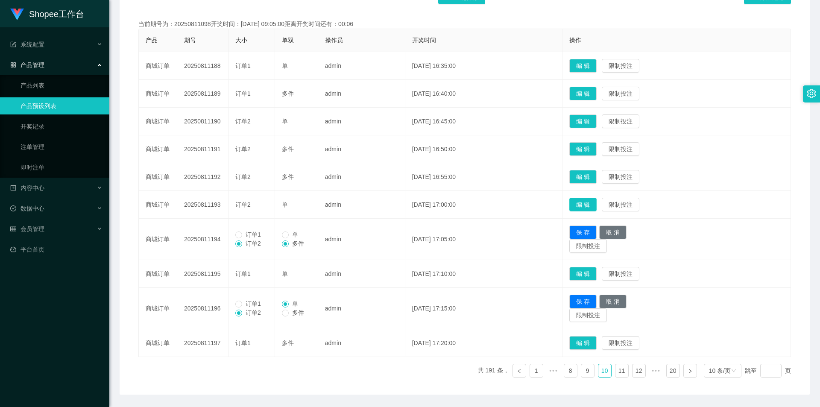
click at [588, 199] on button "编 辑" at bounding box center [582, 205] width 27 height 14
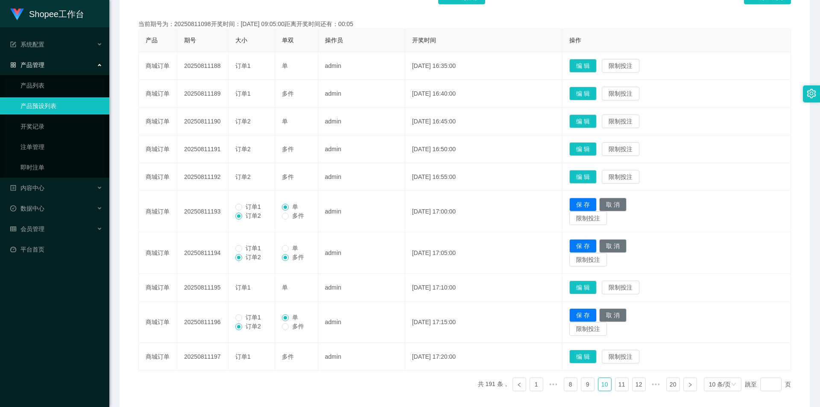
click at [600, 170] on td "编 辑 限制投注" at bounding box center [676, 177] width 228 height 28
click at [596, 151] on button "编 辑" at bounding box center [582, 149] width 27 height 14
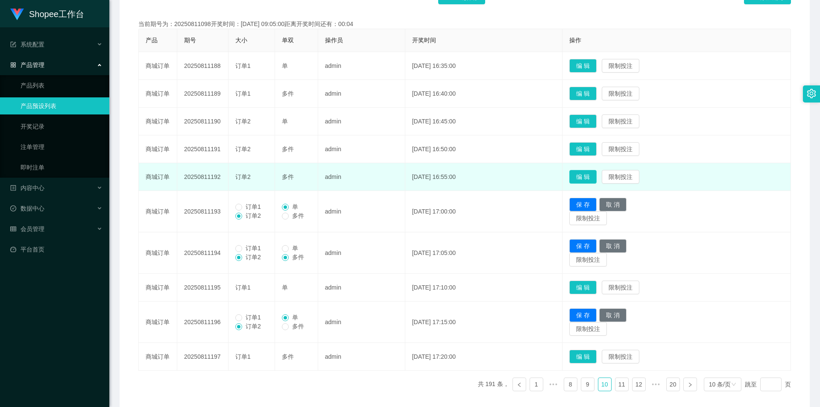
click at [596, 178] on button "编 辑" at bounding box center [582, 177] width 27 height 14
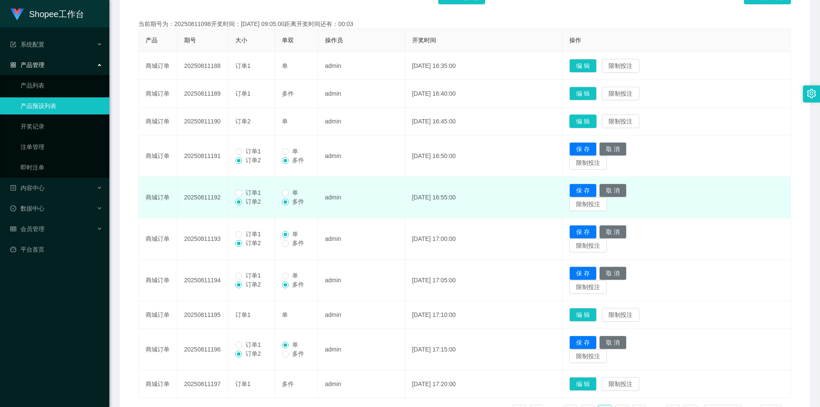
click at [587, 122] on button "编 辑" at bounding box center [582, 121] width 27 height 14
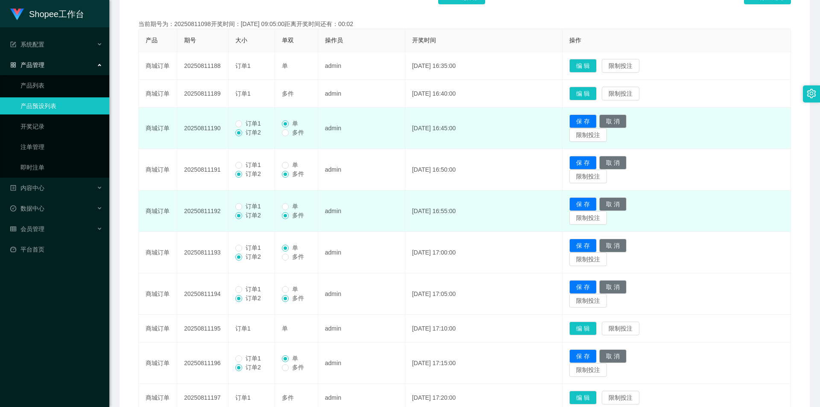
click at [260, 126] on span "订单1" at bounding box center [253, 123] width 22 height 7
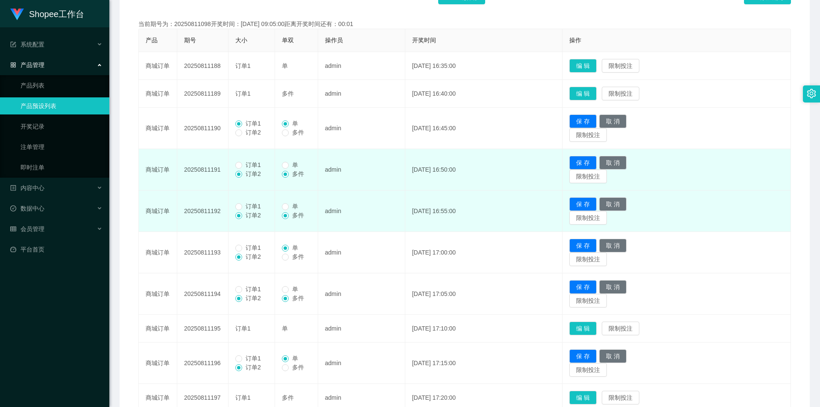
click at [251, 168] on span "订单1" at bounding box center [253, 164] width 22 height 7
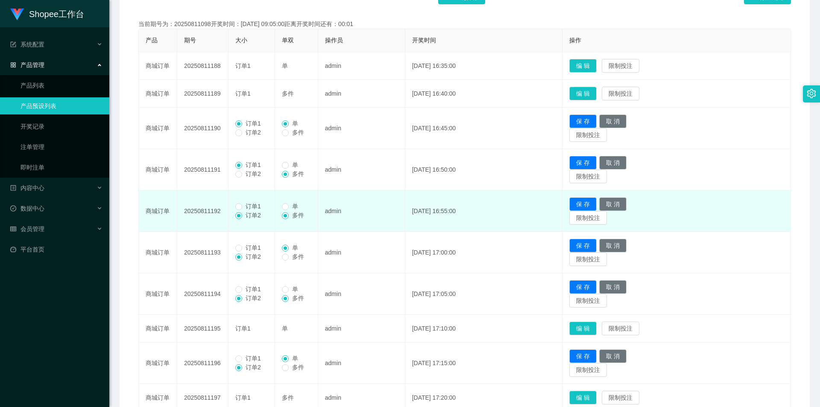
click at [246, 205] on span "订单1" at bounding box center [253, 206] width 22 height 7
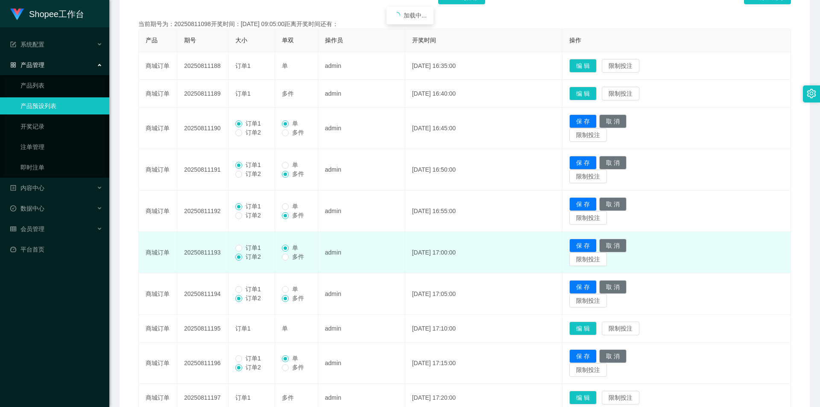
click at [248, 246] on span "订单1" at bounding box center [253, 247] width 22 height 7
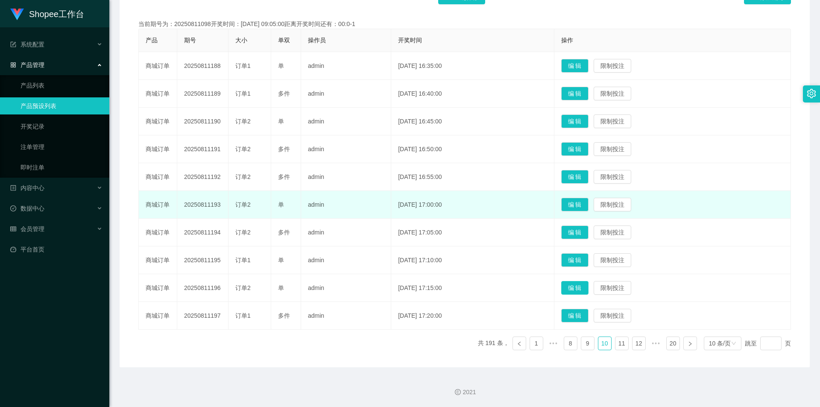
click at [586, 287] on button "编 辑" at bounding box center [574, 288] width 27 height 14
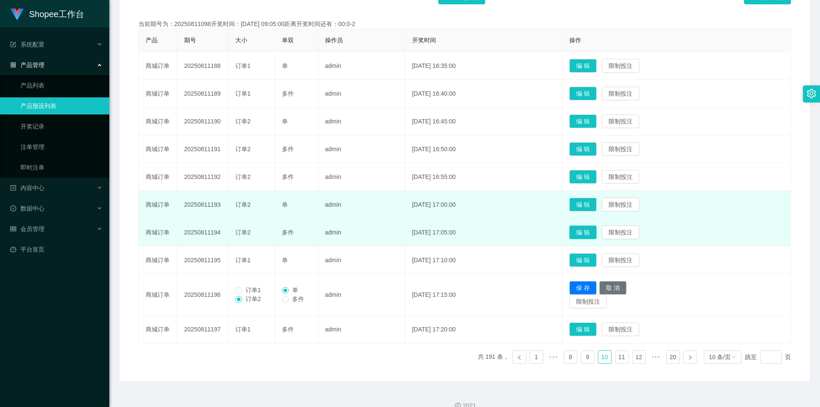
click at [592, 234] on button "编 辑" at bounding box center [582, 232] width 27 height 14
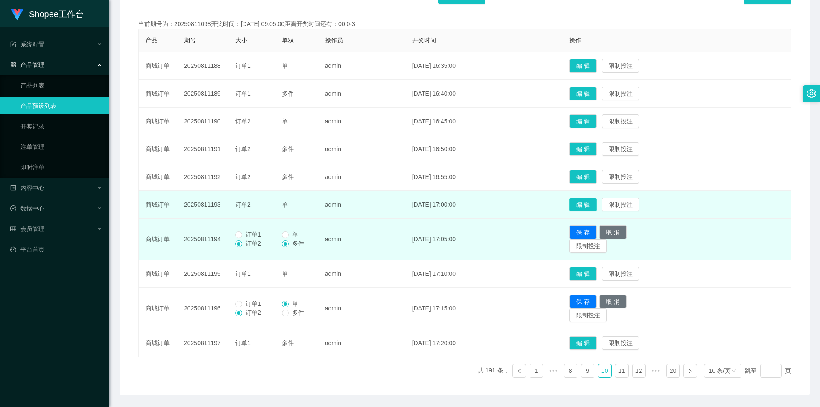
click at [588, 199] on button "编 辑" at bounding box center [582, 205] width 27 height 14
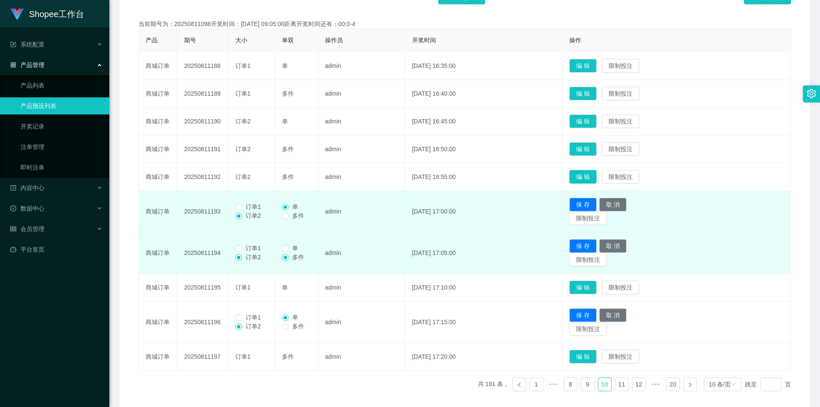
click at [596, 176] on button "编 辑" at bounding box center [582, 177] width 27 height 14
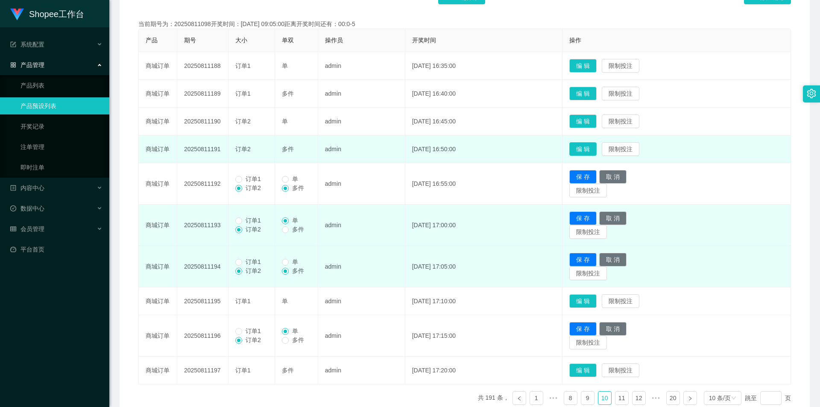
click at [593, 142] on button "编 辑" at bounding box center [582, 149] width 27 height 14
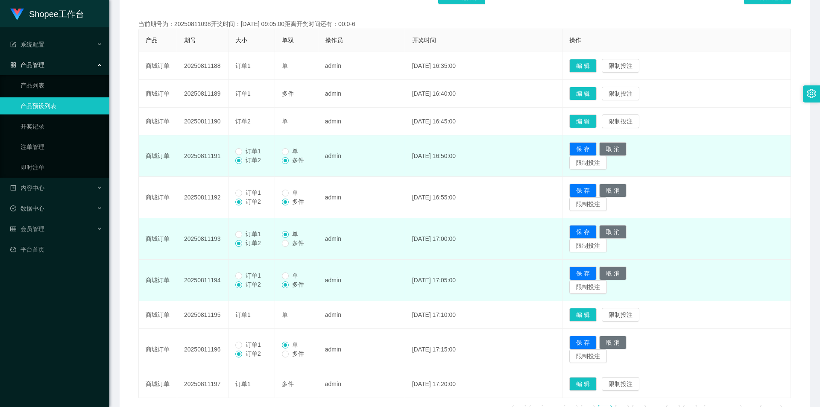
click at [252, 152] on span "订单1" at bounding box center [253, 151] width 22 height 7
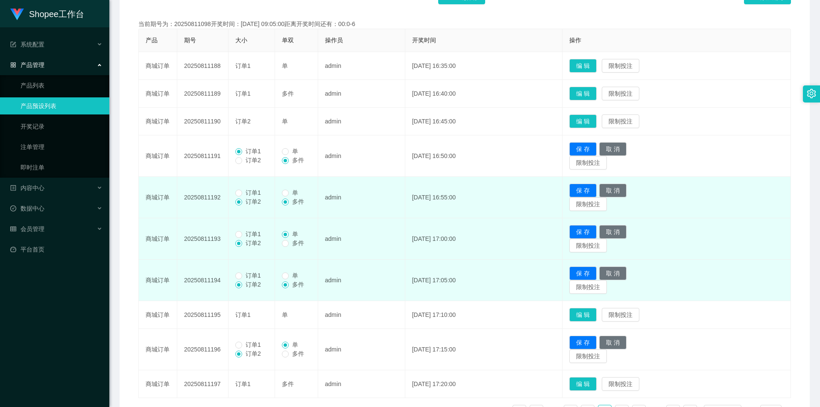
click at [246, 190] on span "订单1" at bounding box center [253, 192] width 22 height 7
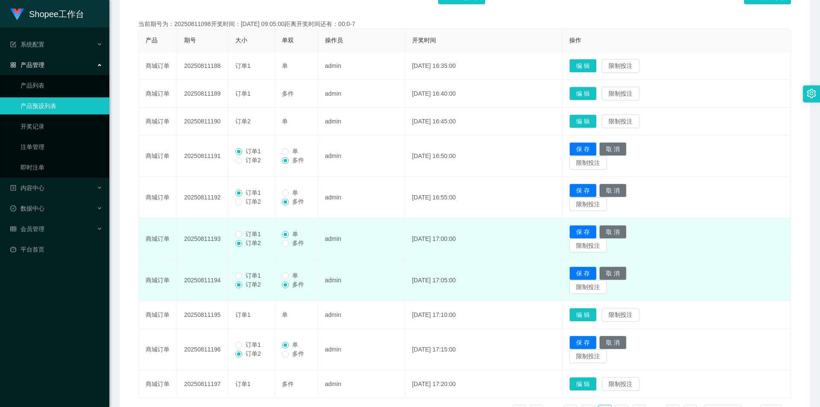
click at [244, 233] on span "订单1" at bounding box center [253, 234] width 22 height 7
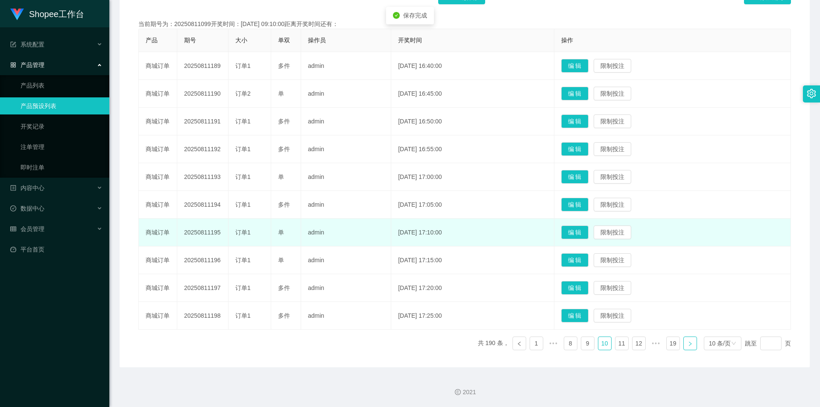
click at [685, 339] on link at bounding box center [690, 343] width 14 height 14
click at [588, 258] on button "编 辑" at bounding box center [574, 260] width 27 height 14
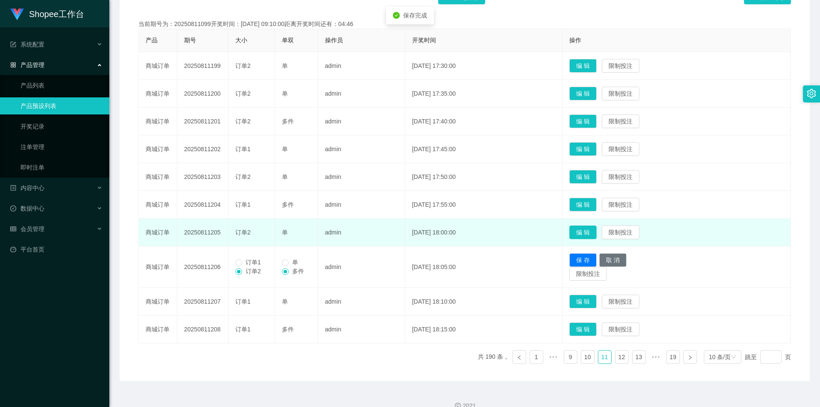
click at [595, 233] on button "编 辑" at bounding box center [582, 232] width 27 height 14
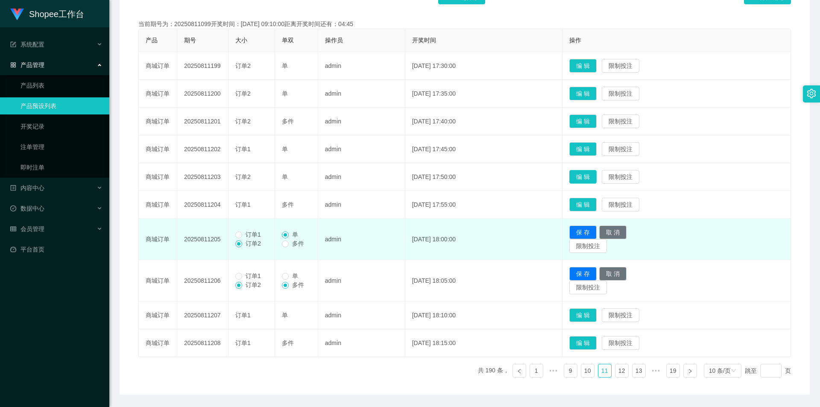
click at [596, 178] on button "编 辑" at bounding box center [582, 177] width 27 height 14
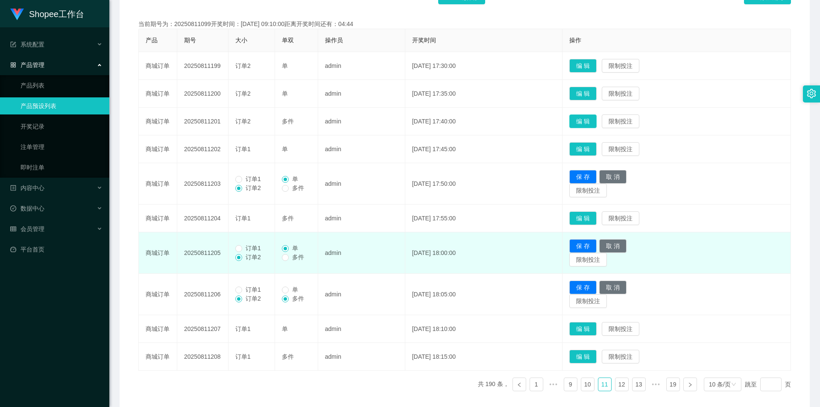
click at [593, 124] on button "编 辑" at bounding box center [582, 121] width 27 height 14
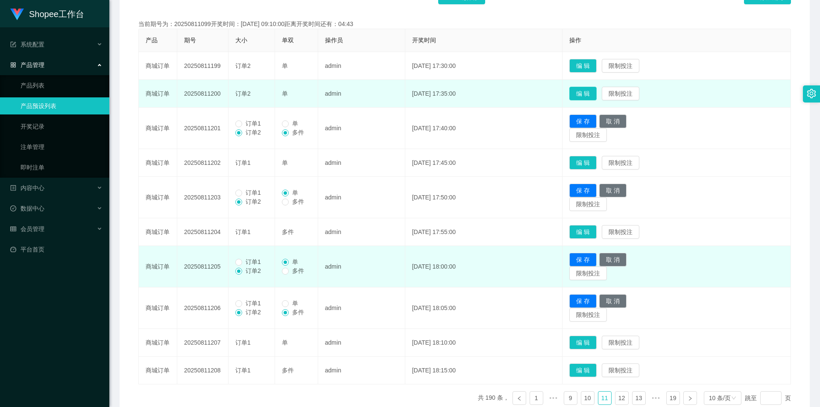
click at [596, 95] on button "编 辑" at bounding box center [582, 94] width 27 height 14
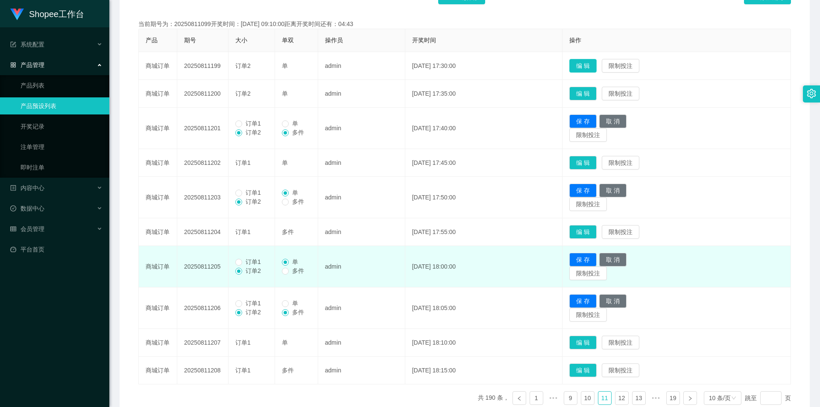
click at [596, 68] on button "编 辑" at bounding box center [582, 66] width 27 height 14
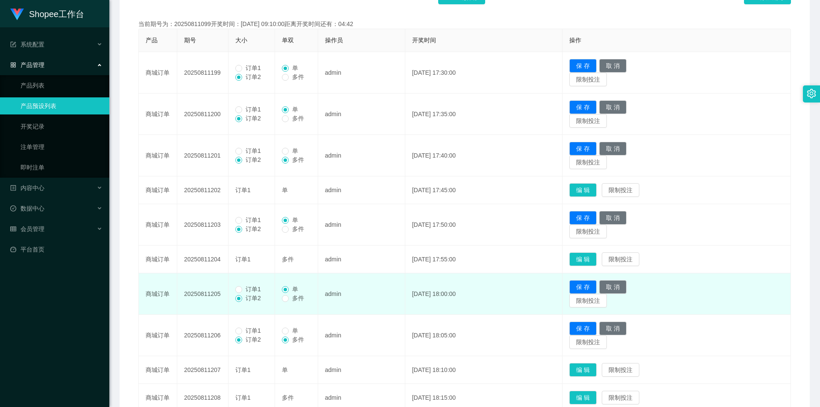
click at [249, 68] on span "订单1" at bounding box center [253, 67] width 22 height 7
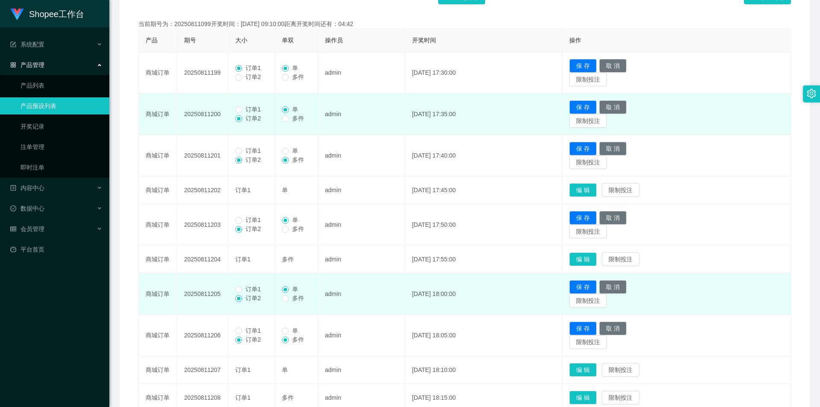
click at [251, 109] on span "订单1" at bounding box center [253, 109] width 22 height 7
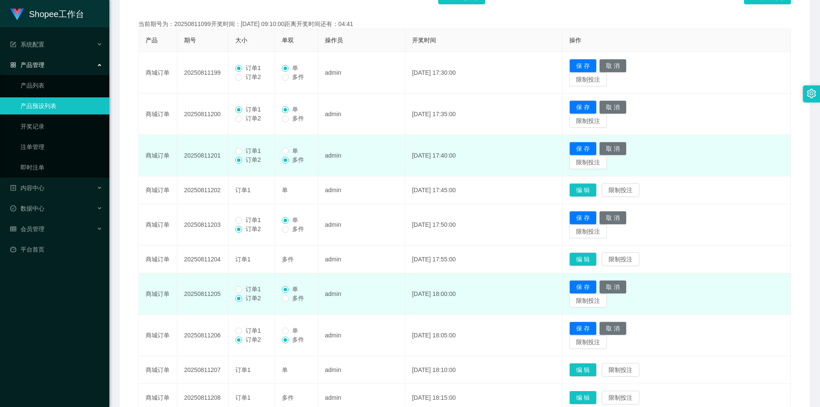
click at [248, 154] on span "订单1" at bounding box center [253, 150] width 22 height 7
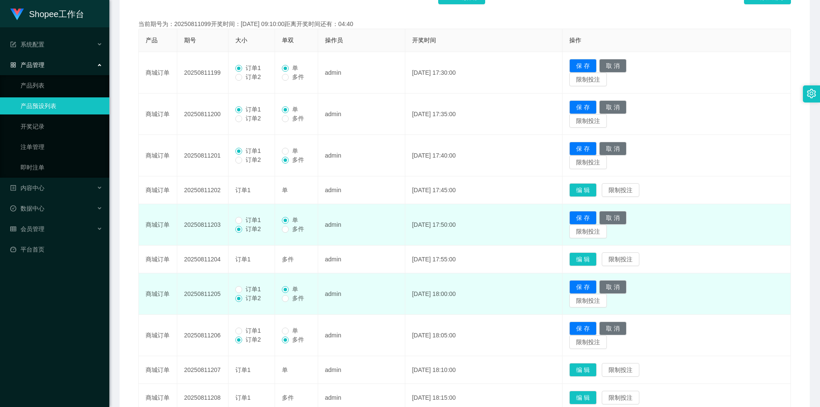
click at [251, 219] on span "订单1" at bounding box center [253, 219] width 22 height 7
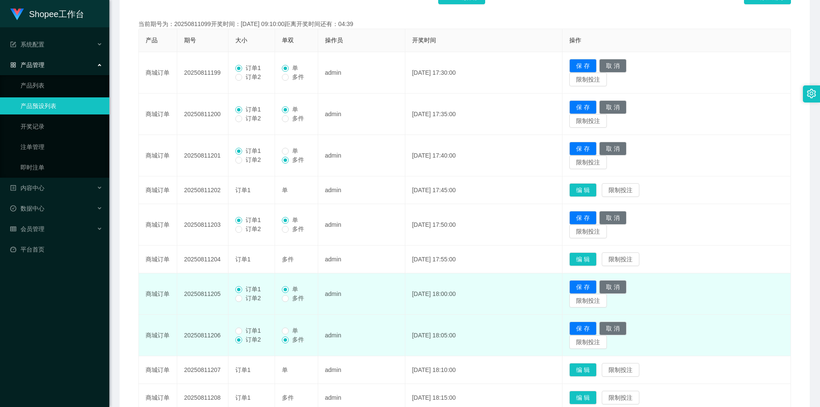
click at [247, 332] on span "订单1" at bounding box center [253, 330] width 22 height 7
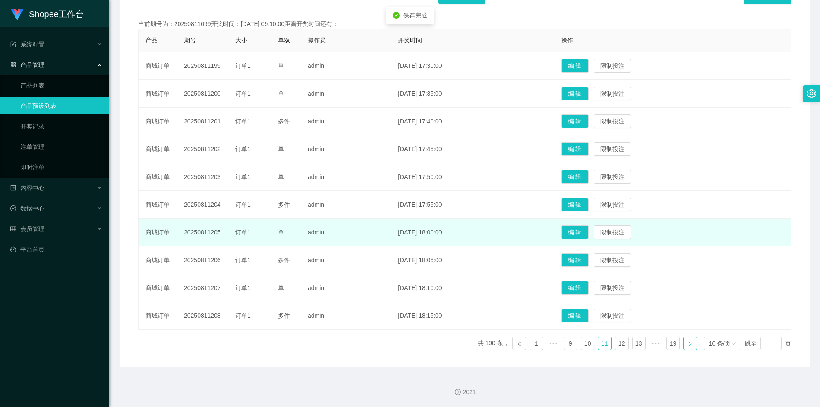
click at [689, 340] on link at bounding box center [690, 343] width 14 height 14
click at [577, 316] on button "编 辑" at bounding box center [574, 316] width 27 height 14
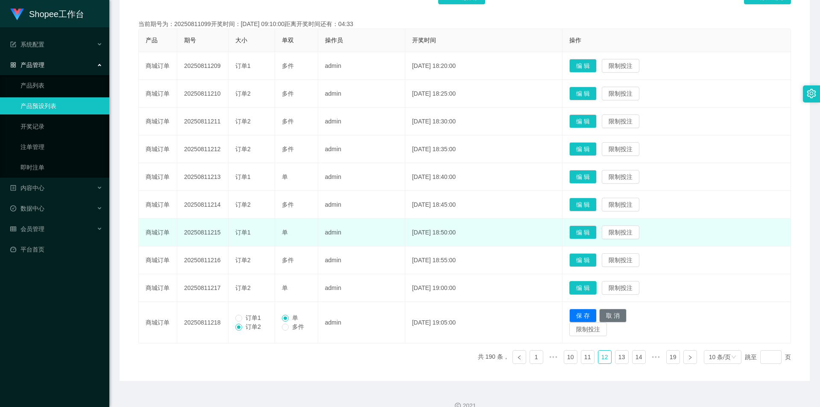
click at [596, 292] on button "编 辑" at bounding box center [582, 288] width 27 height 14
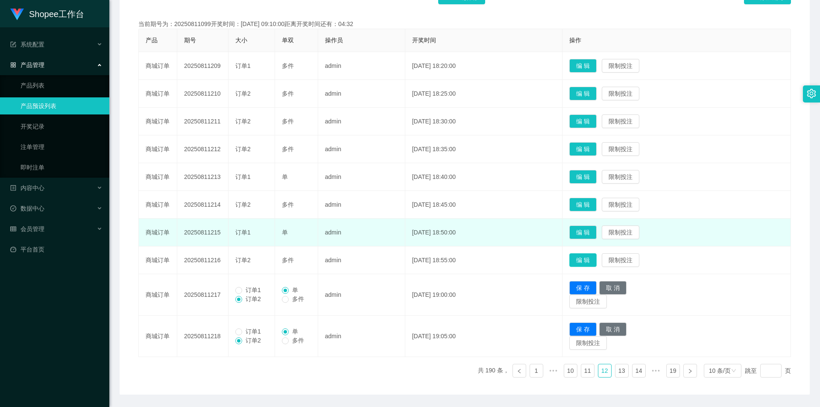
click at [596, 259] on button "编 辑" at bounding box center [582, 260] width 27 height 14
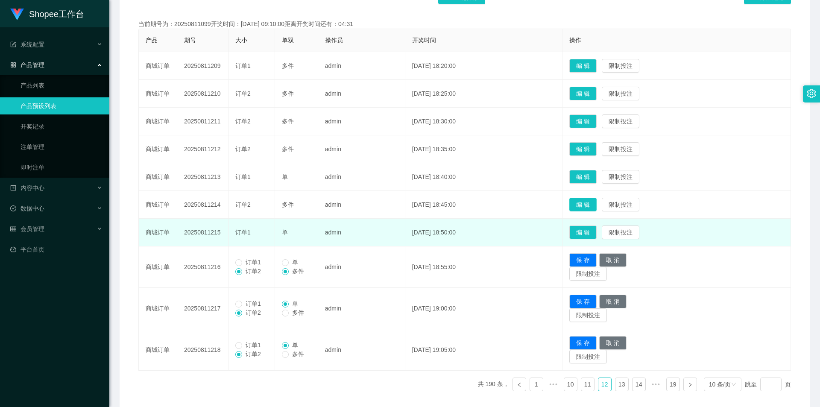
click at [596, 207] on button "编 辑" at bounding box center [582, 205] width 27 height 14
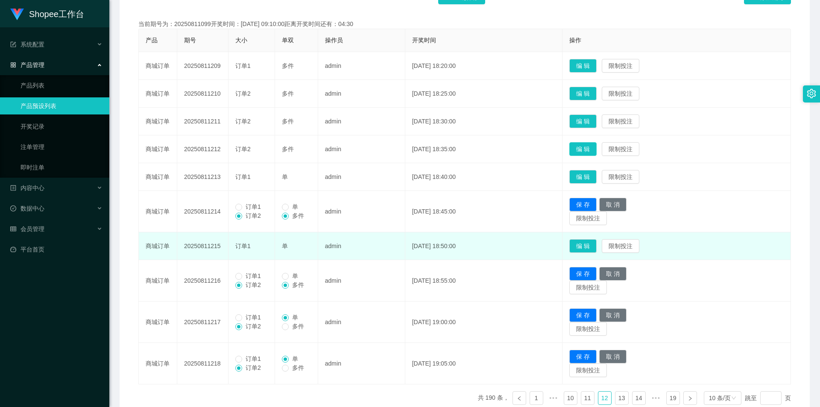
click at [596, 155] on button "编 辑" at bounding box center [582, 149] width 27 height 14
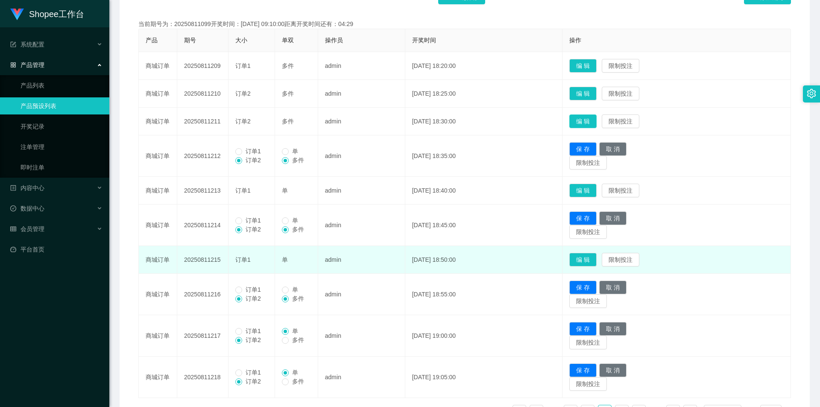
click at [594, 124] on button "编 辑" at bounding box center [582, 121] width 27 height 14
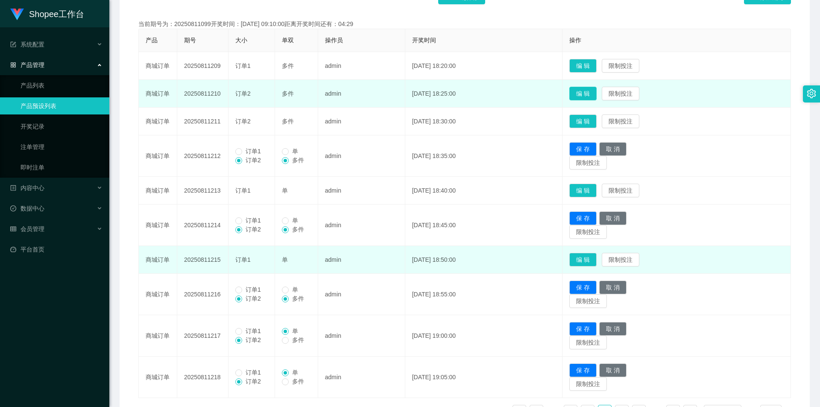
click at [593, 95] on button "编 辑" at bounding box center [582, 94] width 27 height 14
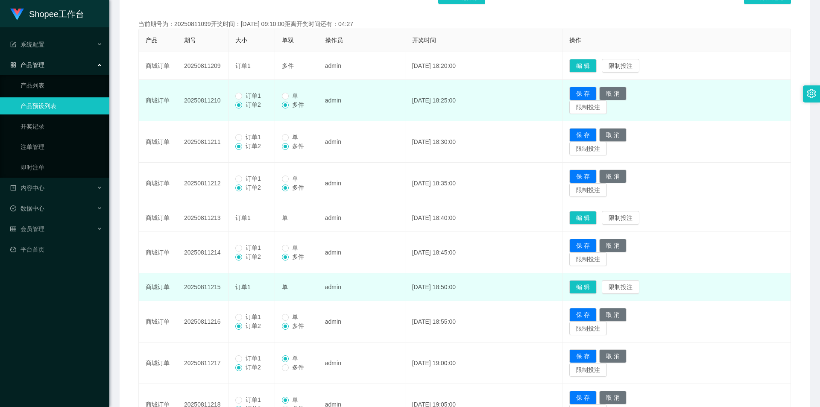
click at [256, 95] on span "订单1" at bounding box center [253, 95] width 22 height 7
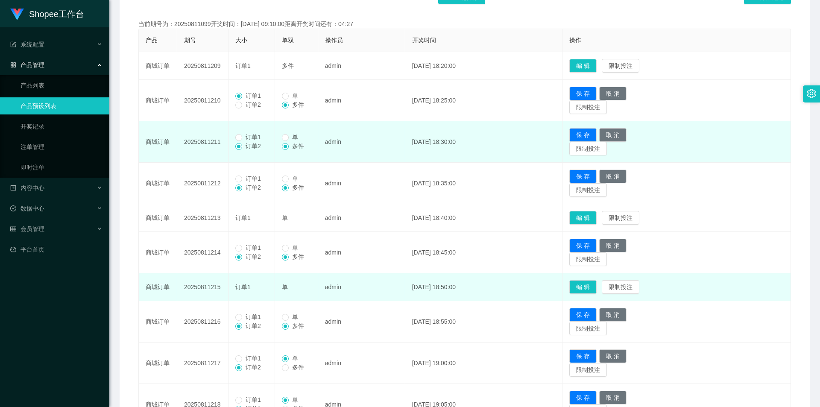
click at [252, 137] on span "订单1" at bounding box center [253, 137] width 22 height 7
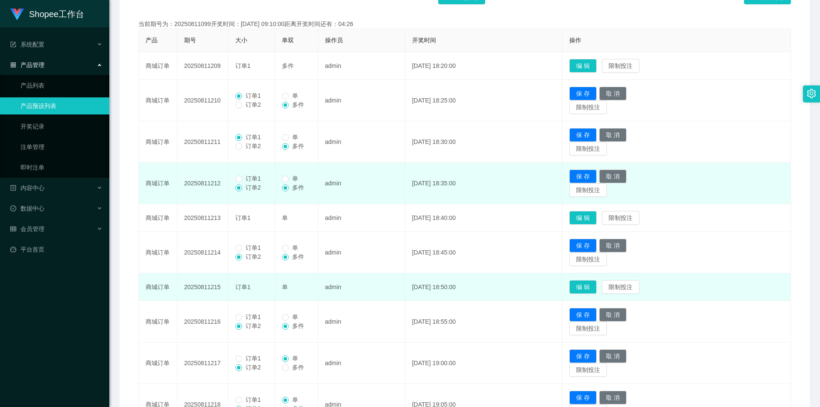
click at [248, 180] on span "订单1" at bounding box center [253, 178] width 22 height 7
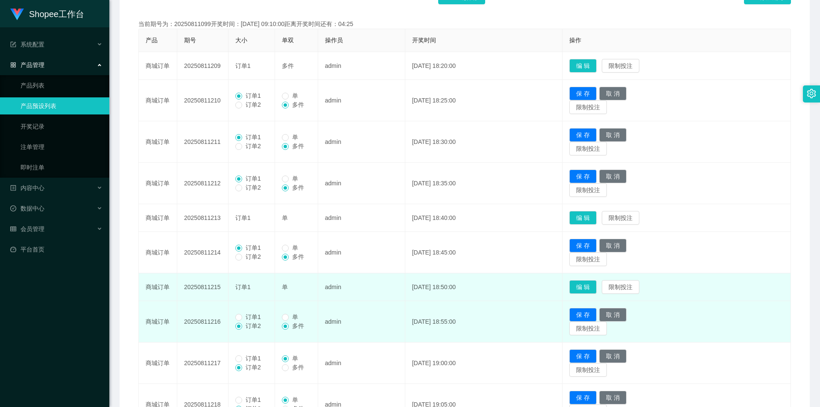
click at [245, 316] on span "订单1" at bounding box center [253, 316] width 22 height 7
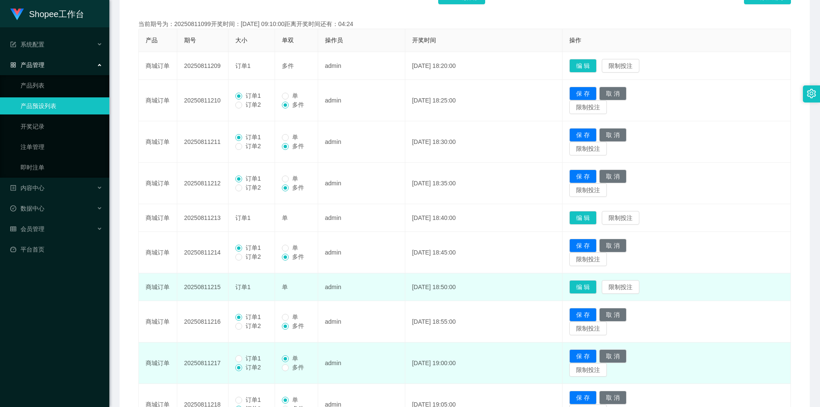
click at [251, 355] on span "订单1" at bounding box center [253, 358] width 22 height 7
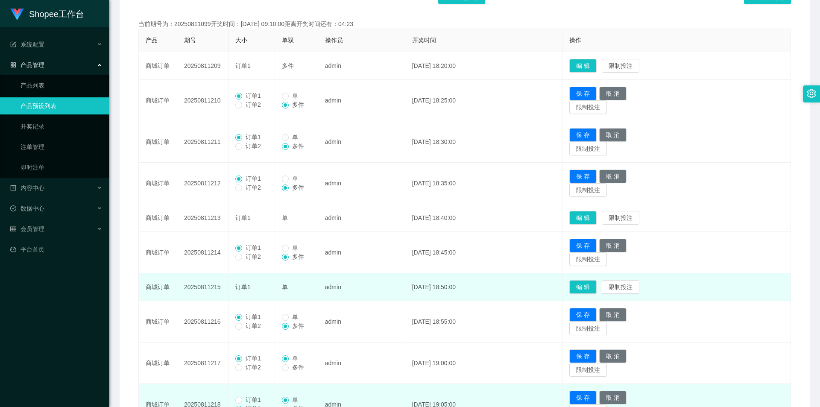
click at [246, 396] on span "订单1" at bounding box center [253, 399] width 22 height 7
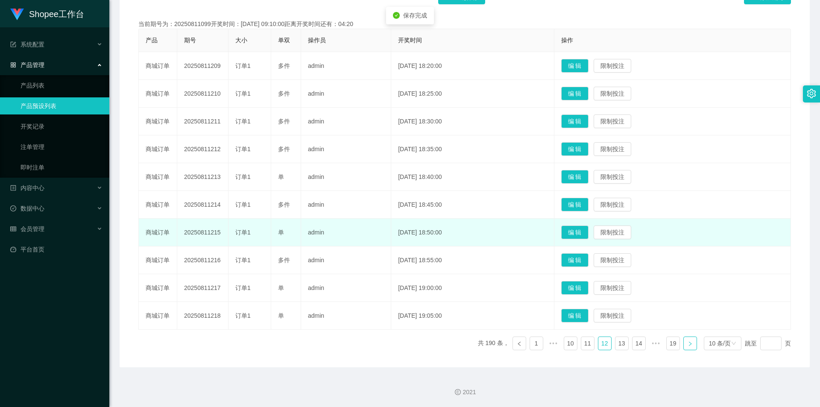
click at [688, 347] on link at bounding box center [690, 343] width 14 height 14
click at [588, 230] on button "编 辑" at bounding box center [574, 232] width 27 height 14
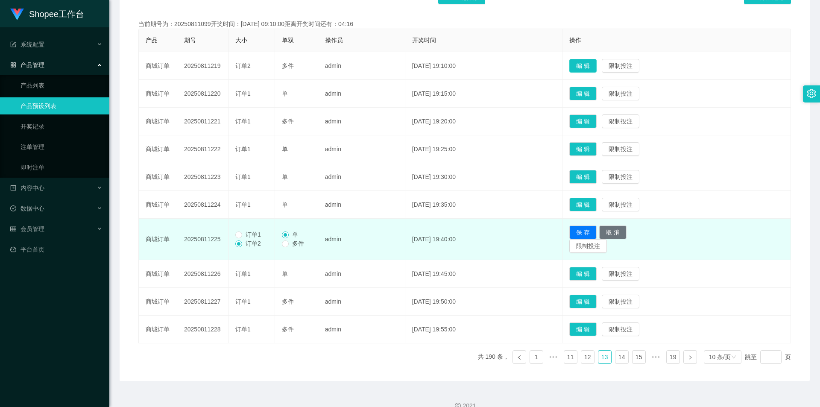
click at [596, 67] on button "编 辑" at bounding box center [582, 66] width 27 height 14
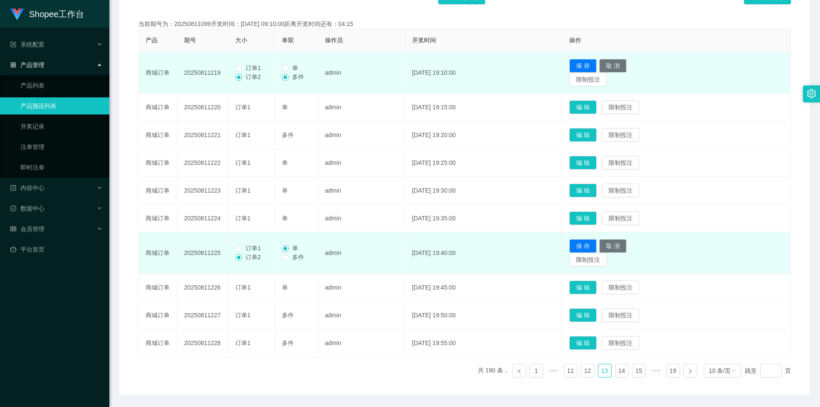
click at [256, 68] on span "订单1" at bounding box center [253, 67] width 22 height 7
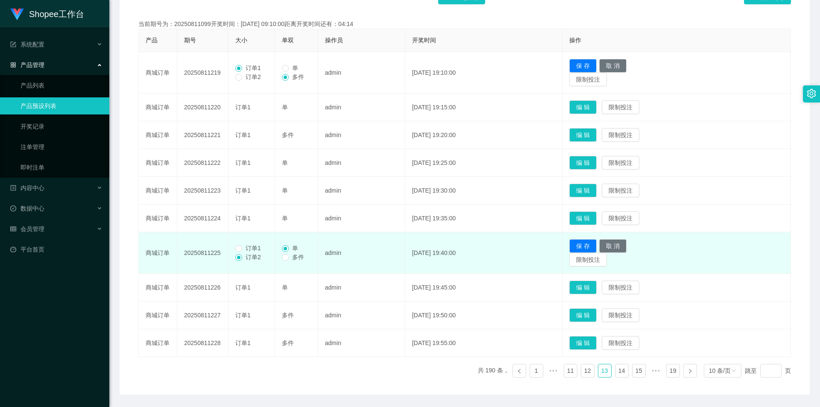
click at [249, 249] on span "订单1" at bounding box center [253, 248] width 22 height 7
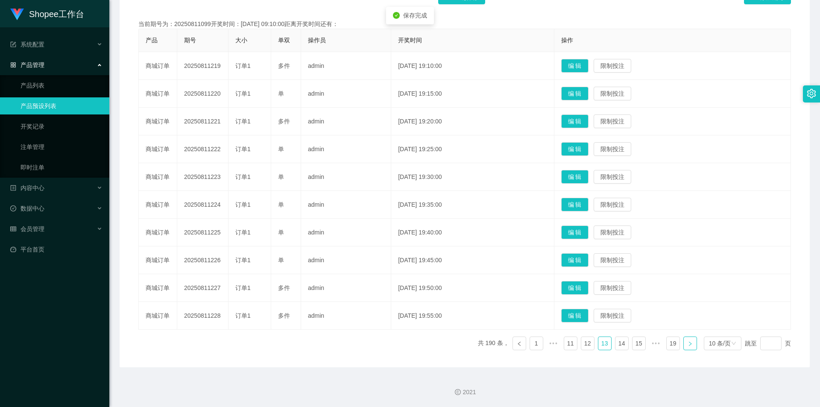
click at [691, 343] on link at bounding box center [690, 343] width 14 height 14
click at [588, 287] on button "编 辑" at bounding box center [574, 288] width 27 height 14
click at [588, 266] on button "编 辑" at bounding box center [574, 260] width 27 height 14
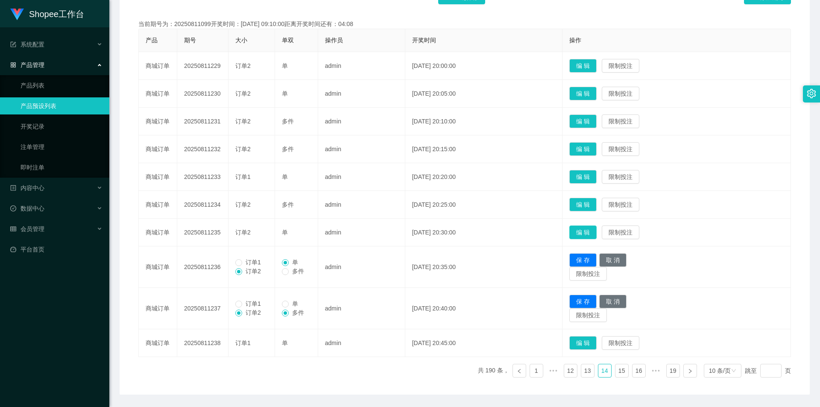
click at [588, 231] on button "编 辑" at bounding box center [582, 232] width 27 height 14
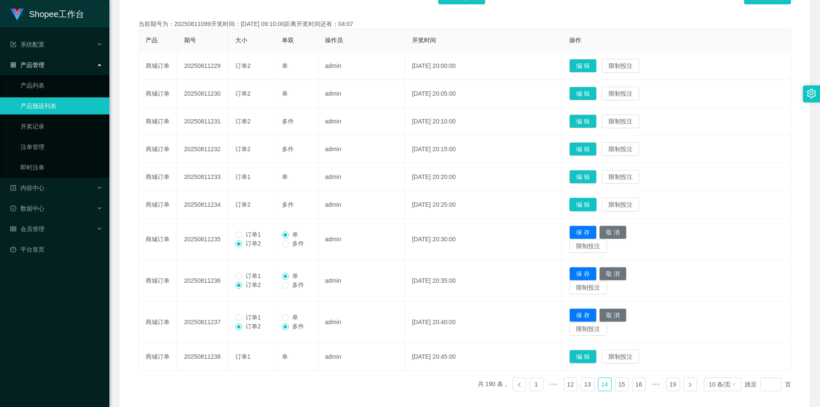
click at [590, 200] on button "编 辑" at bounding box center [582, 205] width 27 height 14
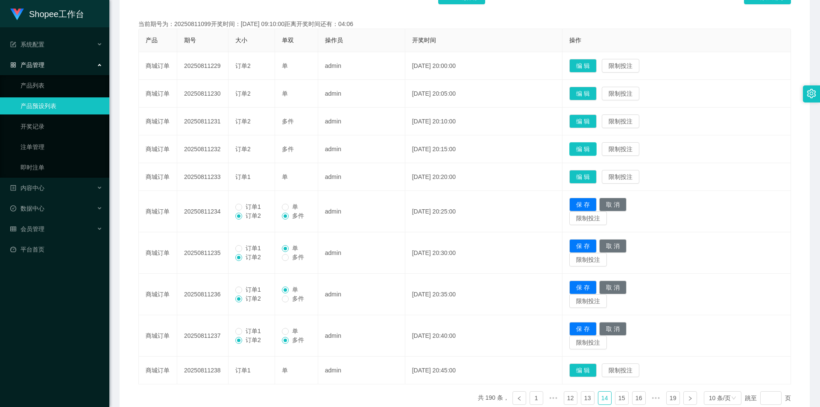
click at [591, 146] on button "编 辑" at bounding box center [582, 149] width 27 height 14
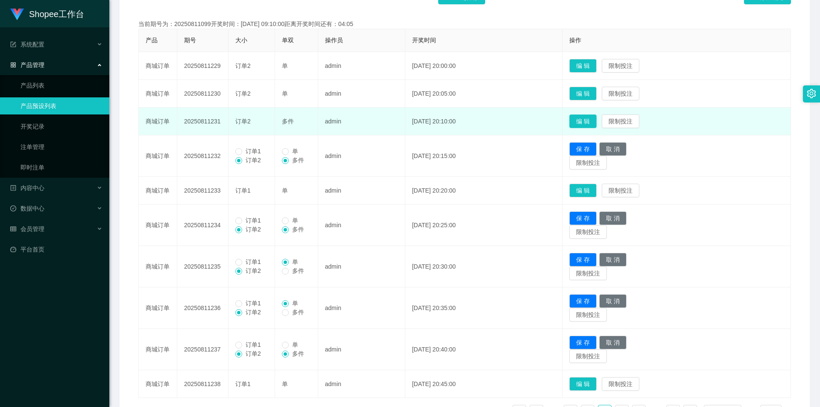
click at [593, 119] on button "编 辑" at bounding box center [582, 121] width 27 height 14
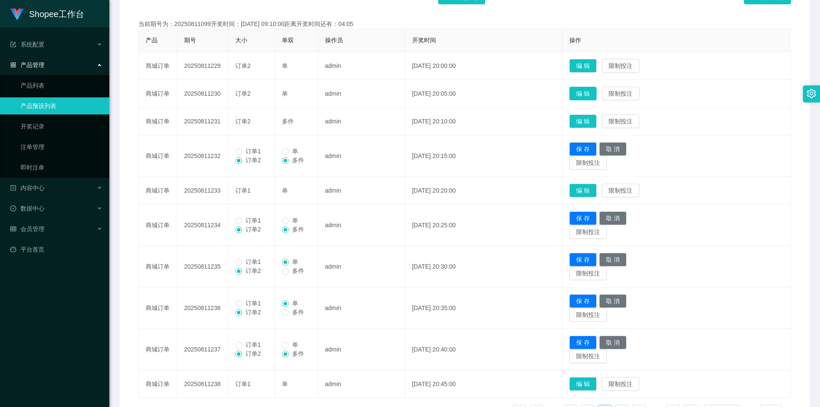
click at [593, 93] on button "编 辑" at bounding box center [582, 94] width 27 height 14
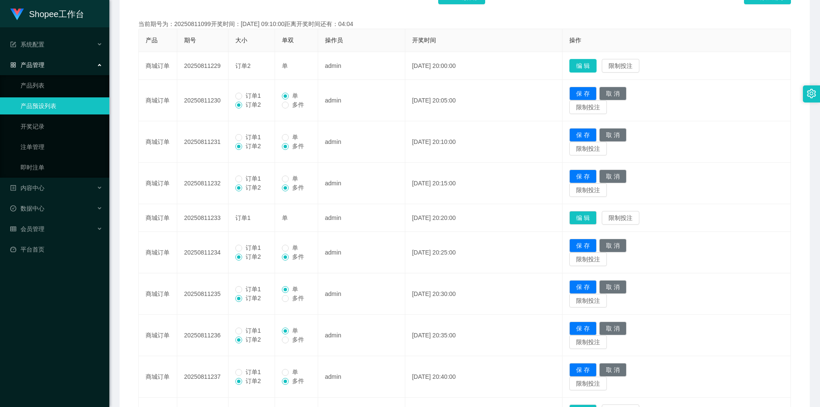
click at [591, 64] on button "编 辑" at bounding box center [582, 66] width 27 height 14
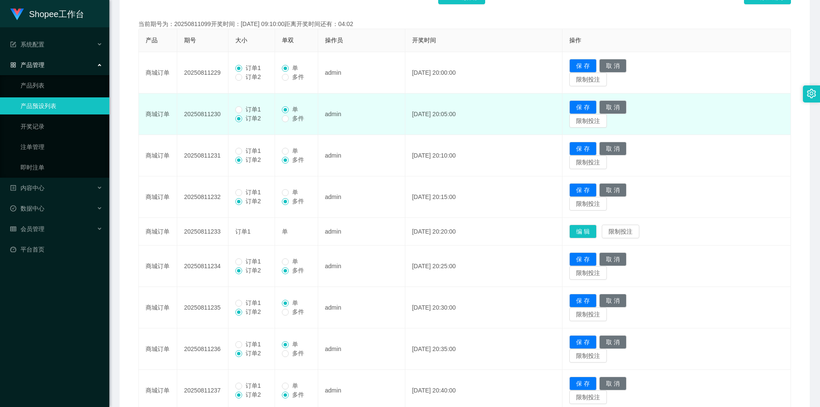
click at [243, 113] on span "订单1" at bounding box center [253, 109] width 22 height 7
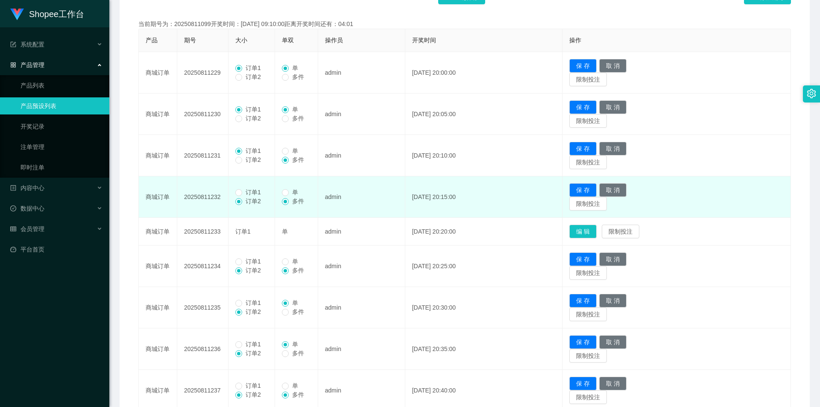
click at [253, 190] on span "订单1" at bounding box center [253, 192] width 22 height 7
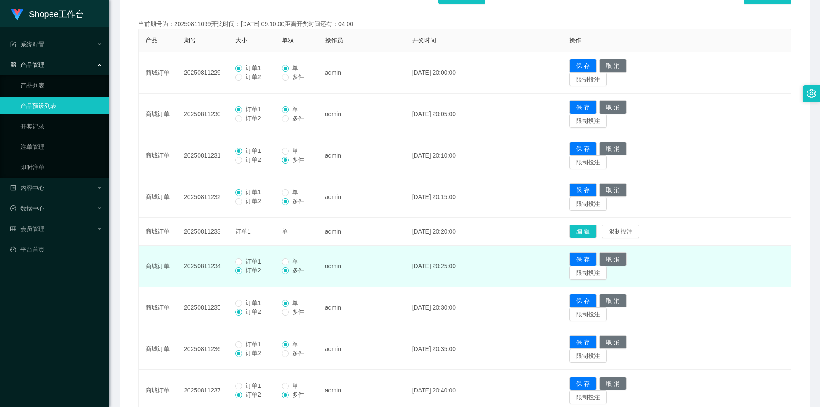
click at [245, 261] on span "订单1" at bounding box center [253, 261] width 22 height 7
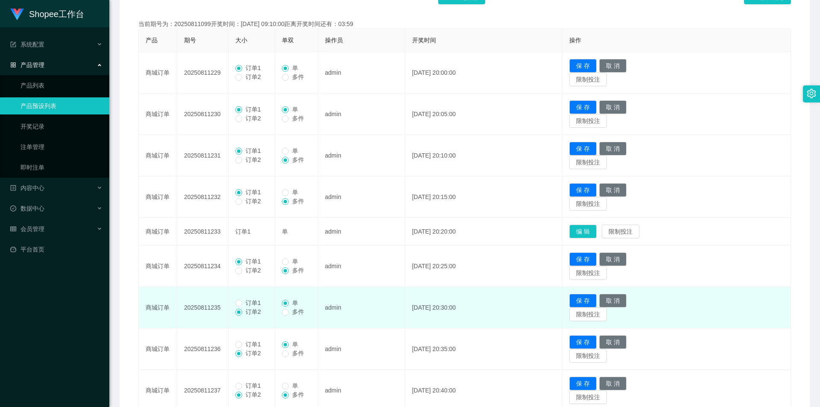
click at [247, 306] on span "订单1" at bounding box center [253, 302] width 22 height 7
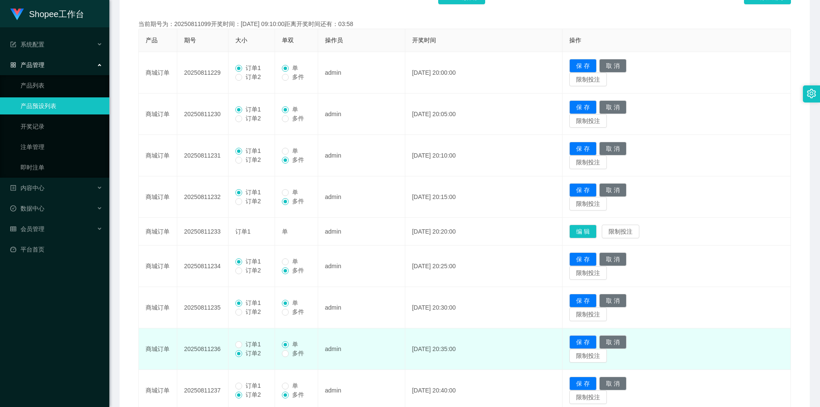
click at [252, 346] on span "订单1" at bounding box center [253, 344] width 22 height 7
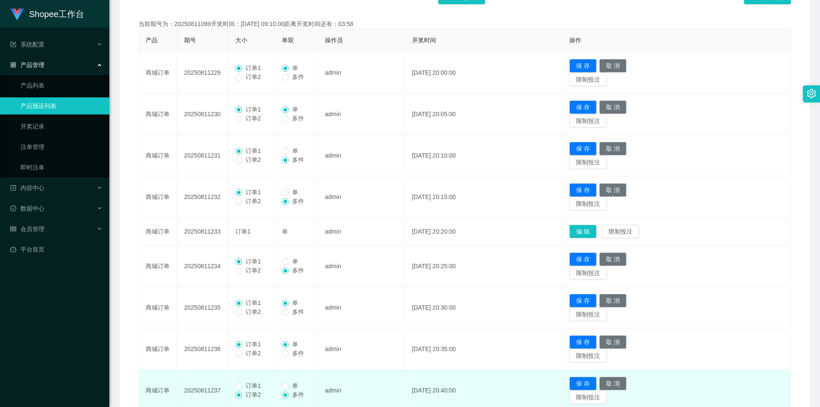
click at [243, 383] on span "订单1" at bounding box center [253, 385] width 22 height 7
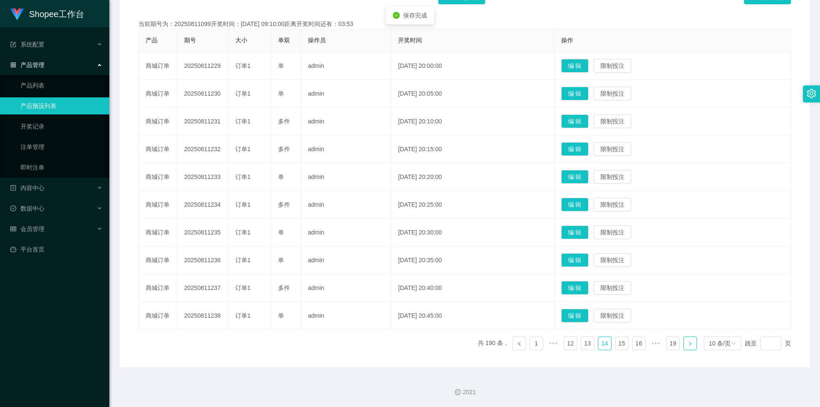
click at [692, 345] on link at bounding box center [690, 343] width 14 height 14
click at [573, 313] on button "编 辑" at bounding box center [574, 316] width 27 height 14
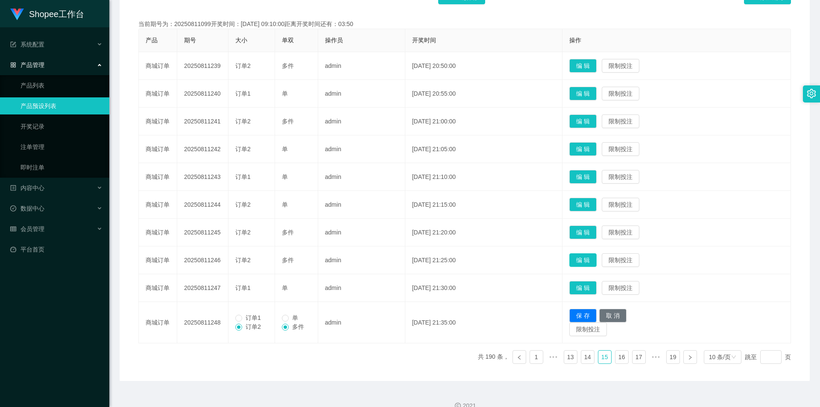
click at [596, 258] on button "编 辑" at bounding box center [582, 260] width 27 height 14
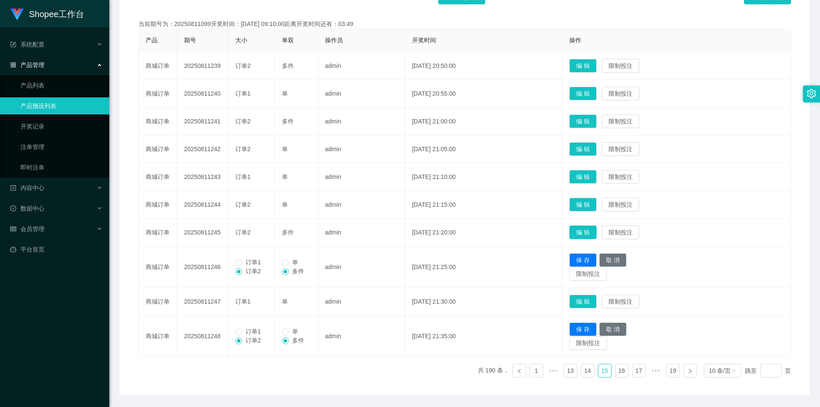
click at [586, 229] on button "编 辑" at bounding box center [582, 232] width 27 height 14
click at [595, 205] on button "编 辑" at bounding box center [582, 205] width 27 height 14
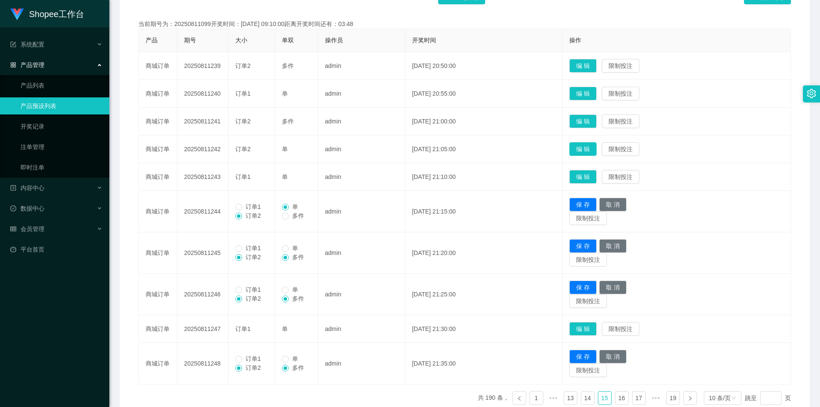
click at [596, 151] on button "编 辑" at bounding box center [582, 149] width 27 height 14
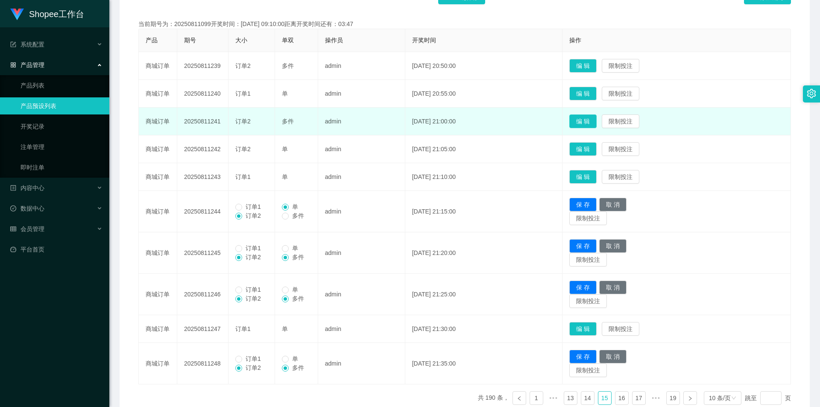
click at [596, 124] on button "编 辑" at bounding box center [582, 121] width 27 height 14
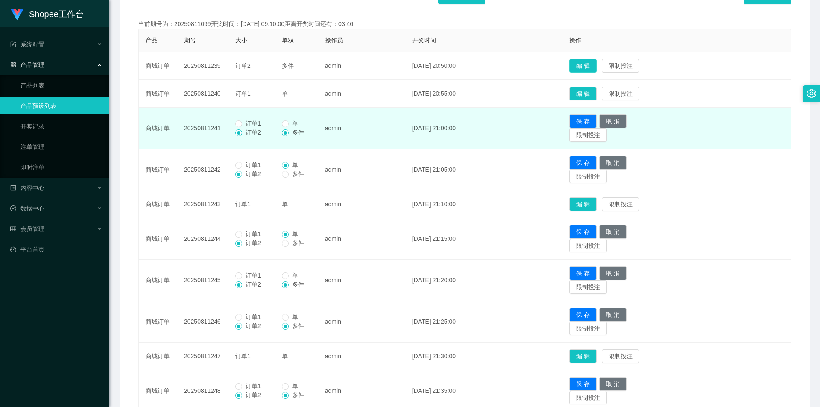
click at [596, 68] on button "编 辑" at bounding box center [582, 66] width 27 height 14
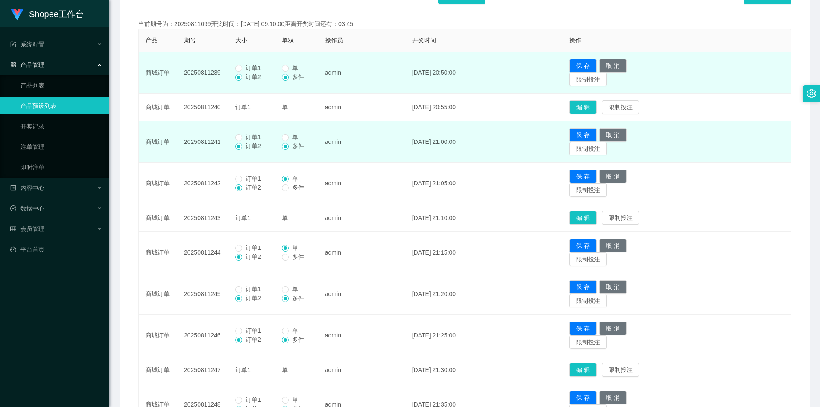
click at [247, 69] on span "订单1" at bounding box center [253, 67] width 22 height 7
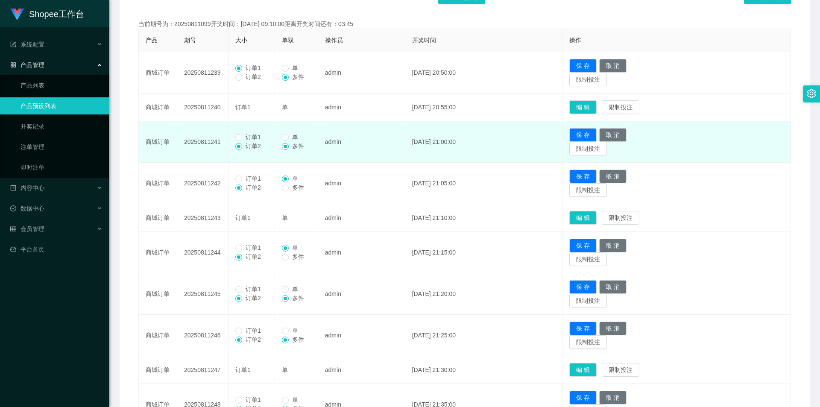
click at [248, 134] on span "订单1" at bounding box center [253, 137] width 22 height 7
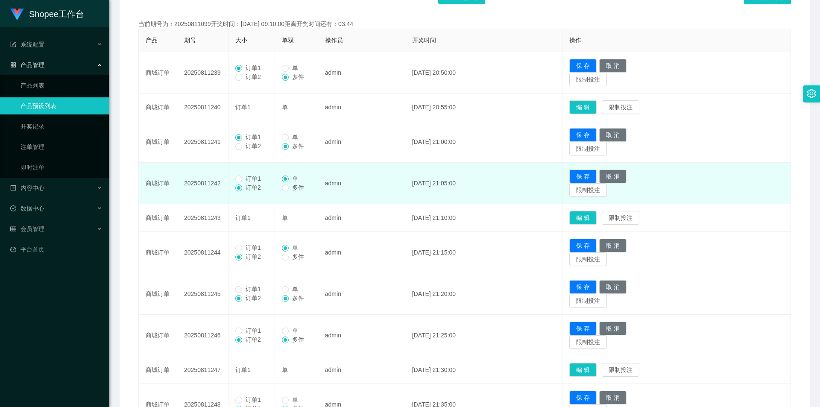
click at [256, 172] on td "订单1 订单2" at bounding box center [251, 183] width 47 height 41
click at [254, 180] on span "订单1" at bounding box center [253, 178] width 22 height 7
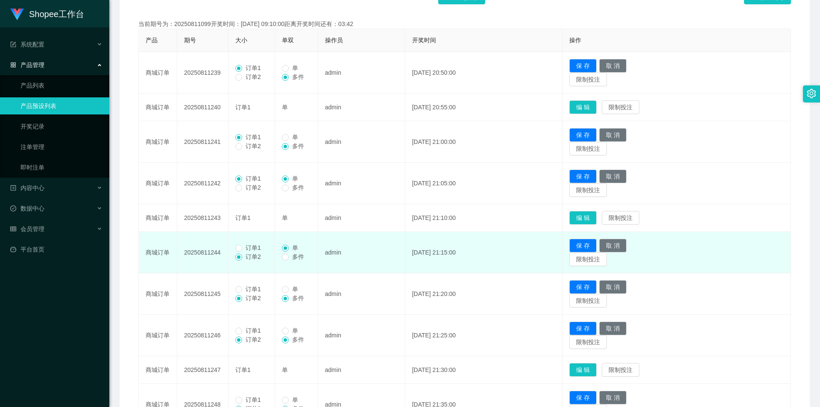
click at [245, 248] on span "订单1" at bounding box center [253, 247] width 22 height 7
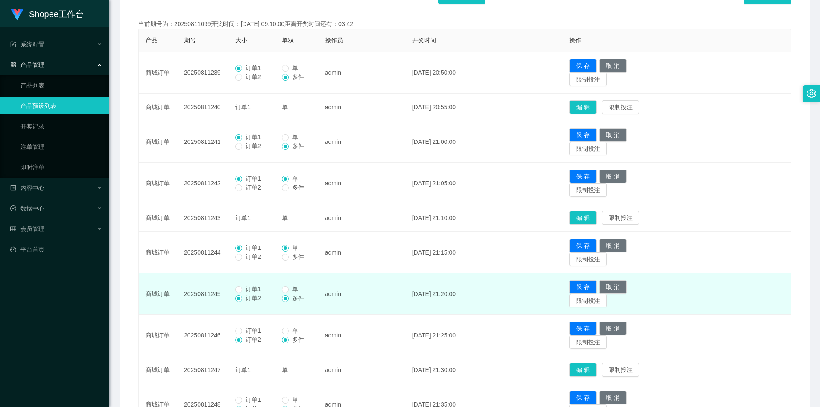
click at [243, 286] on span "订单1" at bounding box center [253, 289] width 22 height 7
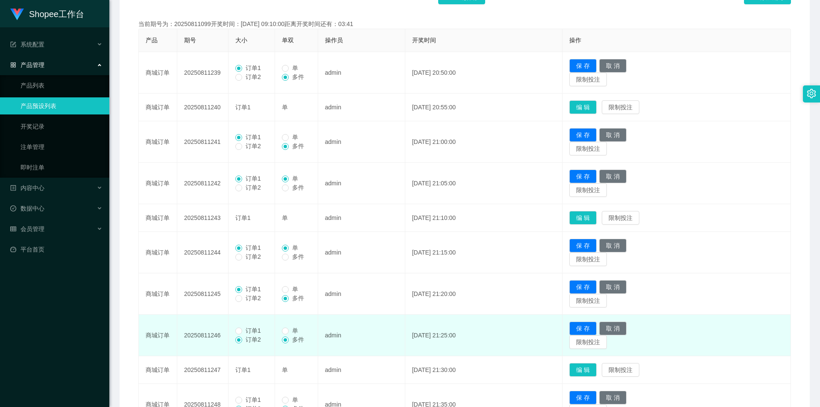
click at [245, 329] on span "订单1" at bounding box center [253, 330] width 22 height 7
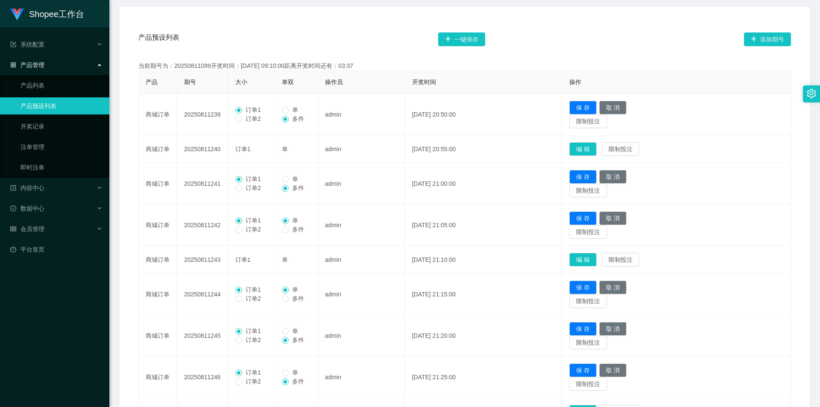
scroll to position [144, 0]
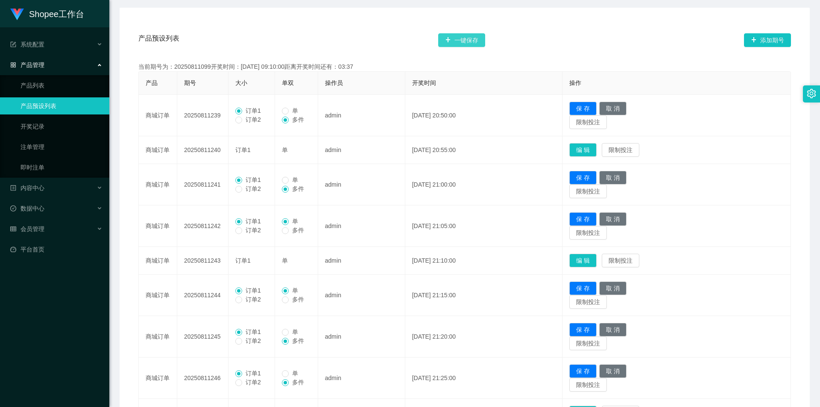
click at [469, 40] on button "一键保存" at bounding box center [461, 40] width 47 height 14
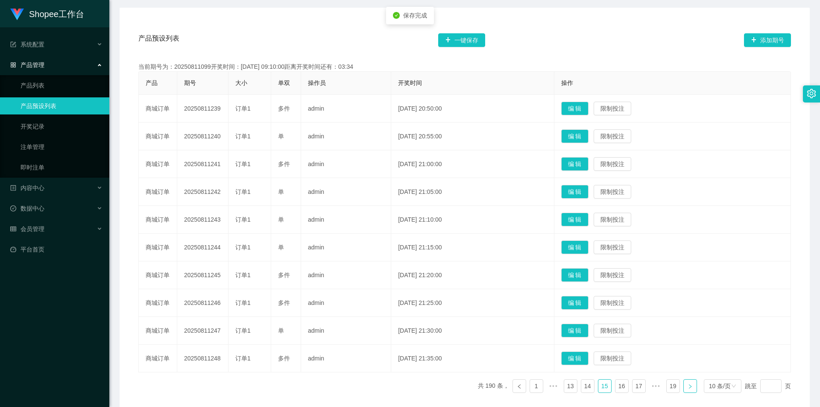
click at [687, 384] on icon "图标: right" at bounding box center [689, 386] width 5 height 5
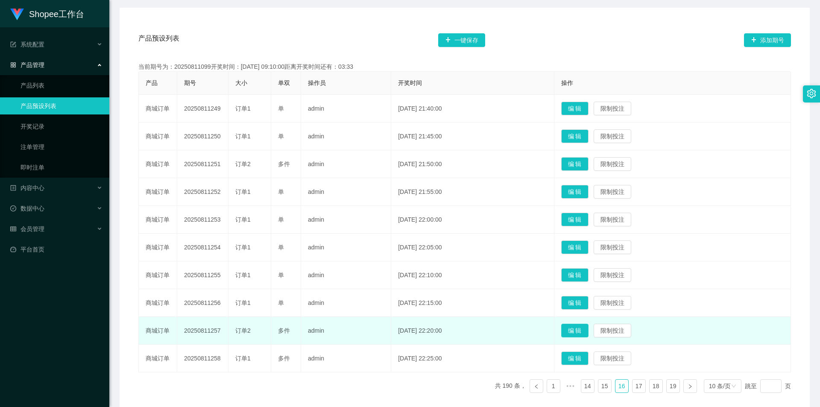
click at [588, 330] on button "编 辑" at bounding box center [574, 331] width 27 height 14
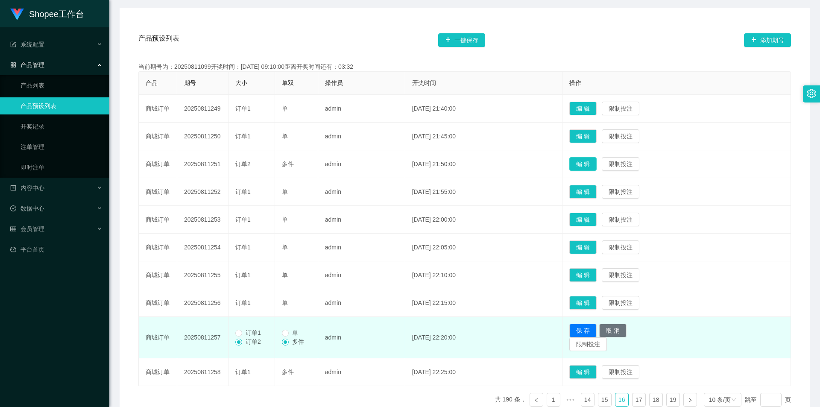
click at [596, 164] on button "编 辑" at bounding box center [582, 164] width 27 height 14
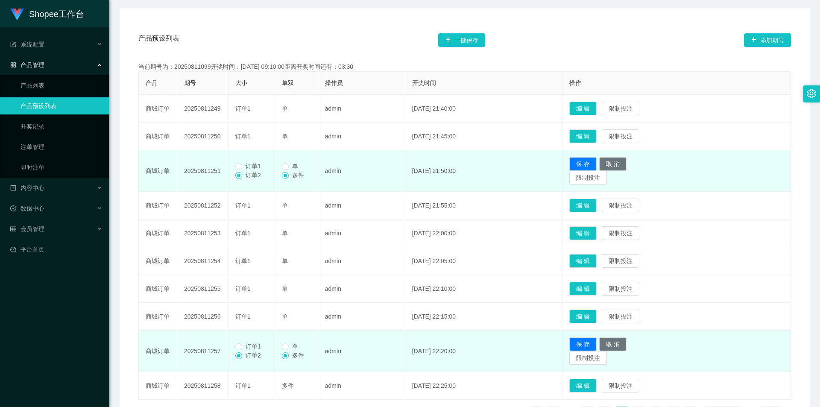
click at [252, 165] on span "订单1" at bounding box center [253, 166] width 22 height 7
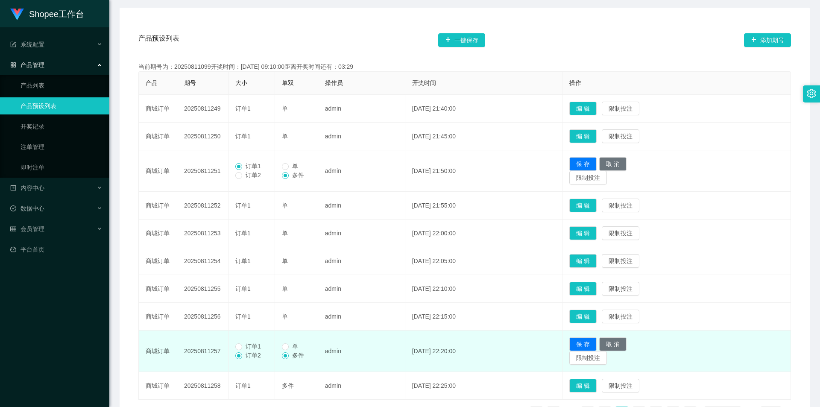
click at [258, 348] on span "订单1" at bounding box center [253, 346] width 22 height 7
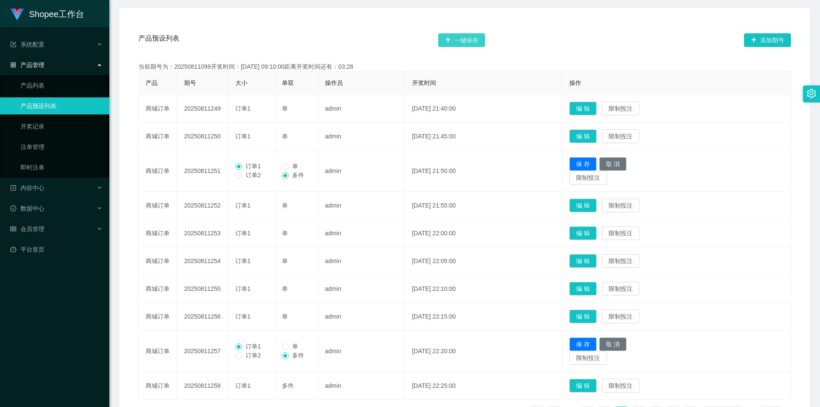
click at [468, 45] on button "一键保存" at bounding box center [461, 40] width 47 height 14
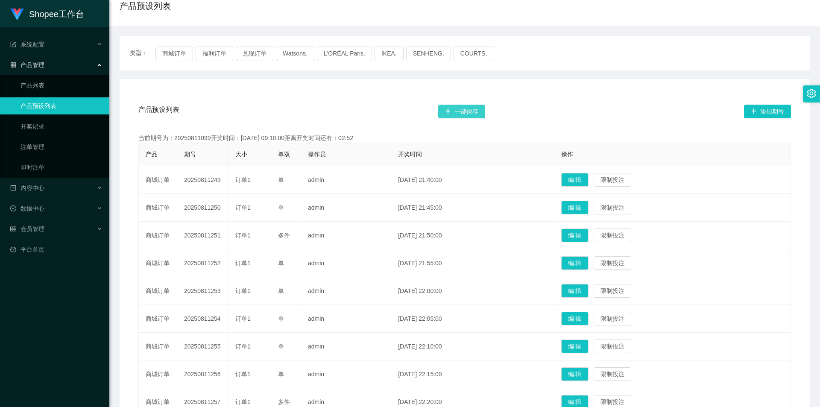
scroll to position [0, 0]
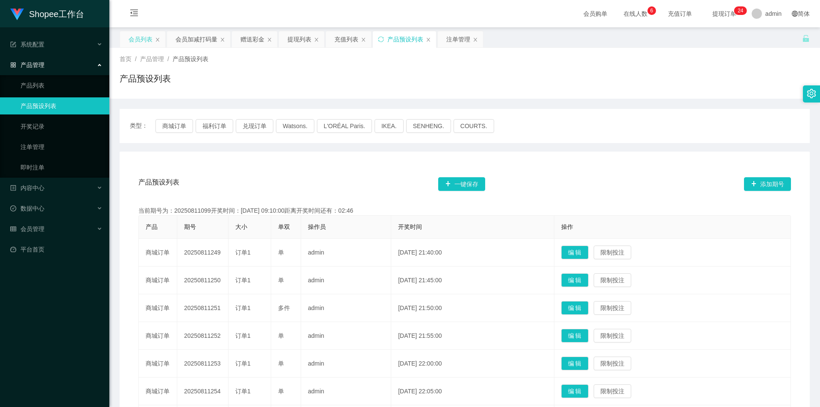
click at [139, 38] on div "会员列表" at bounding box center [141, 39] width 24 height 16
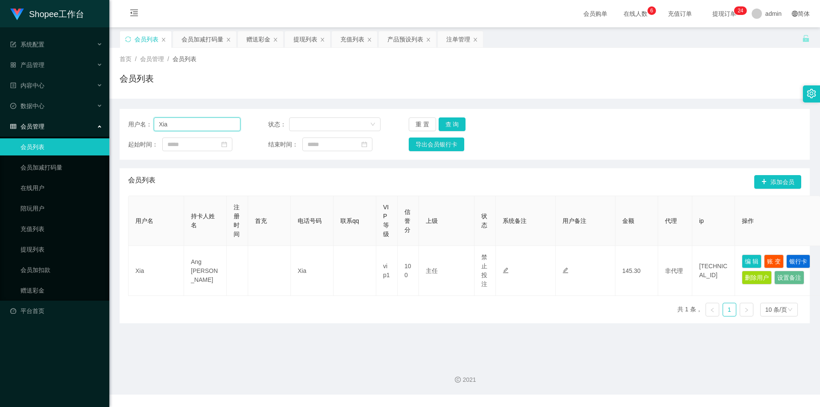
click at [210, 120] on input "Xia" at bounding box center [197, 124] width 87 height 14
click at [459, 128] on button "查 询" at bounding box center [451, 124] width 27 height 14
